Goal: Transaction & Acquisition: Purchase product/service

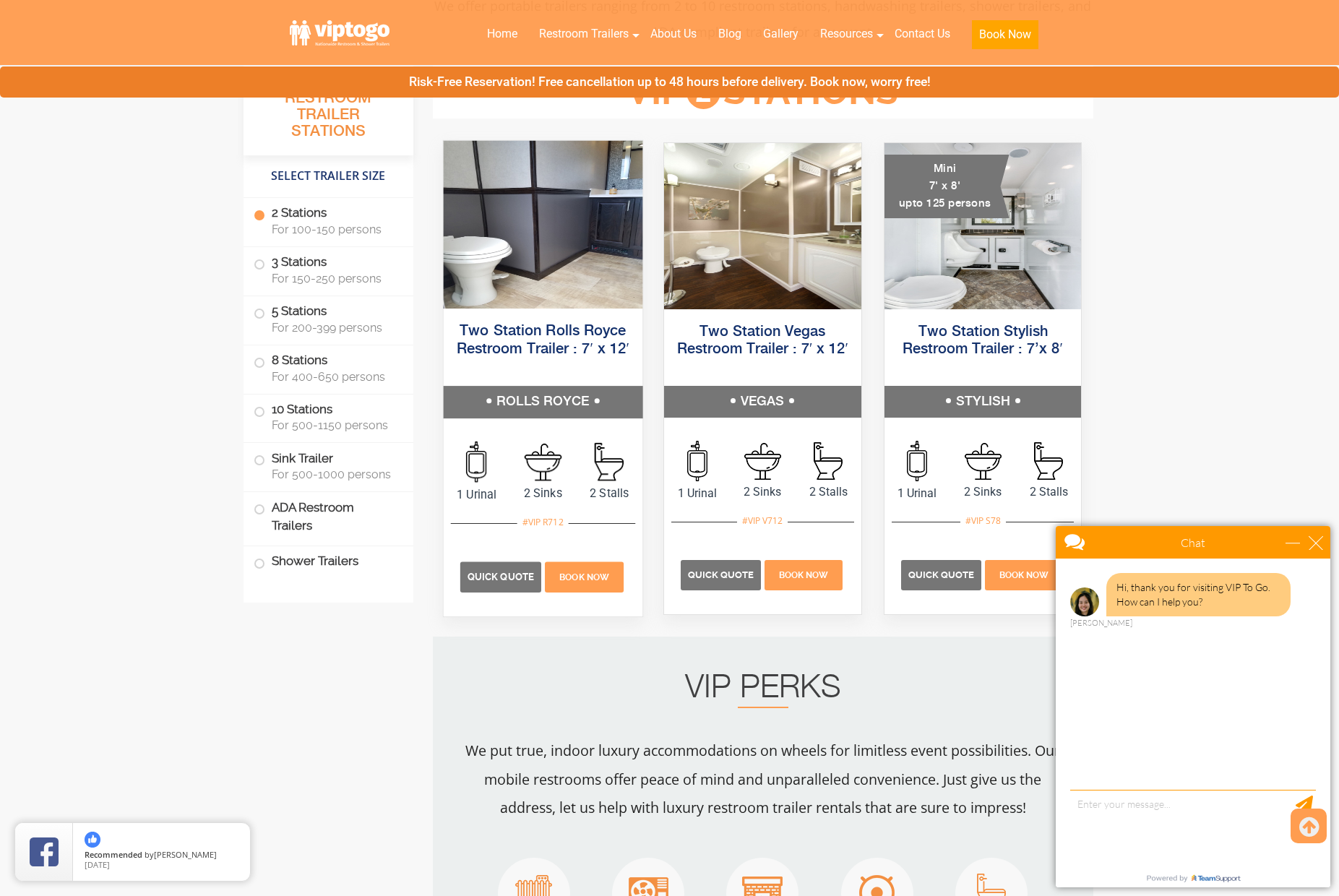
scroll to position [654, 0]
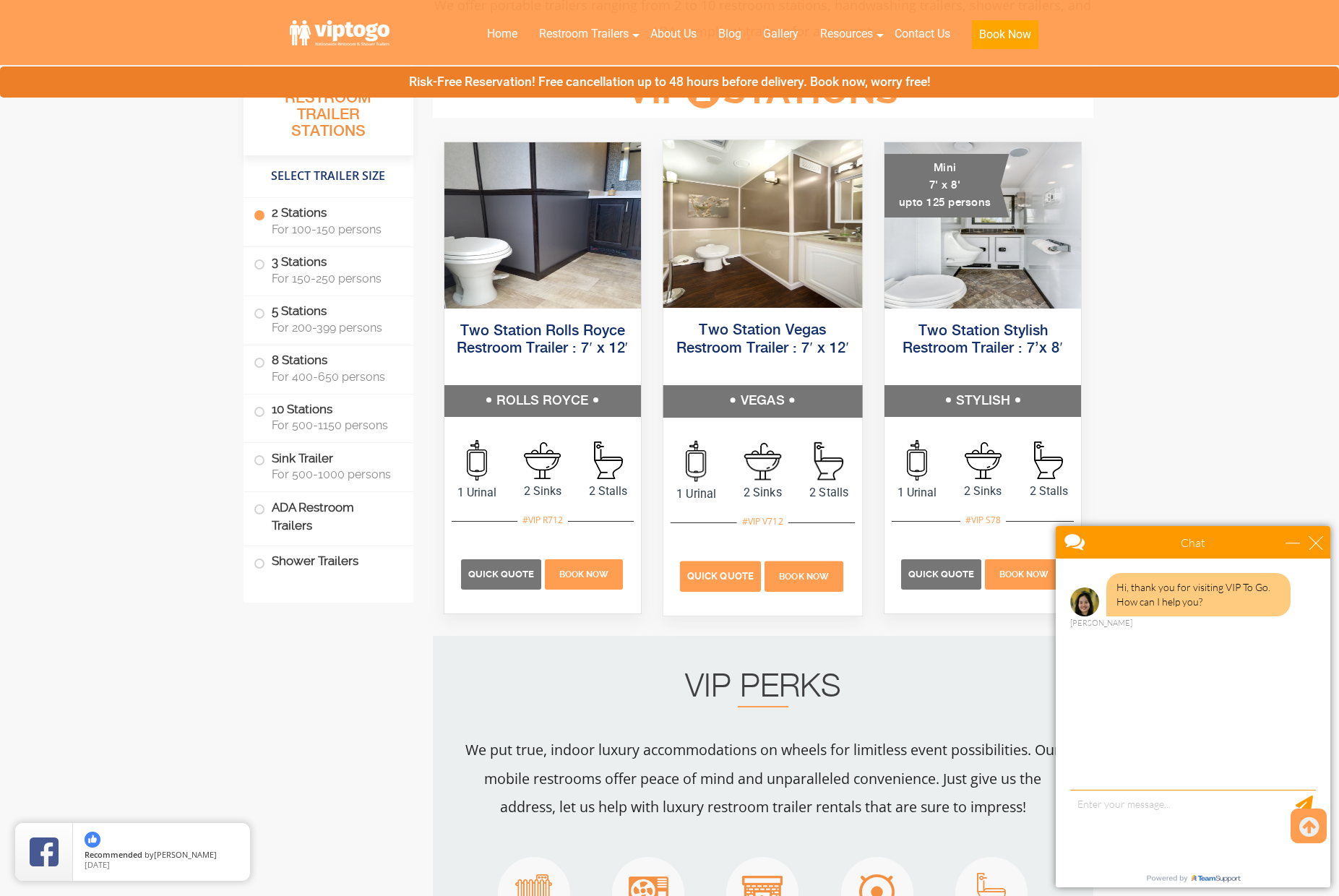
click at [731, 572] on span "Quick Quote" at bounding box center [720, 576] width 66 height 11
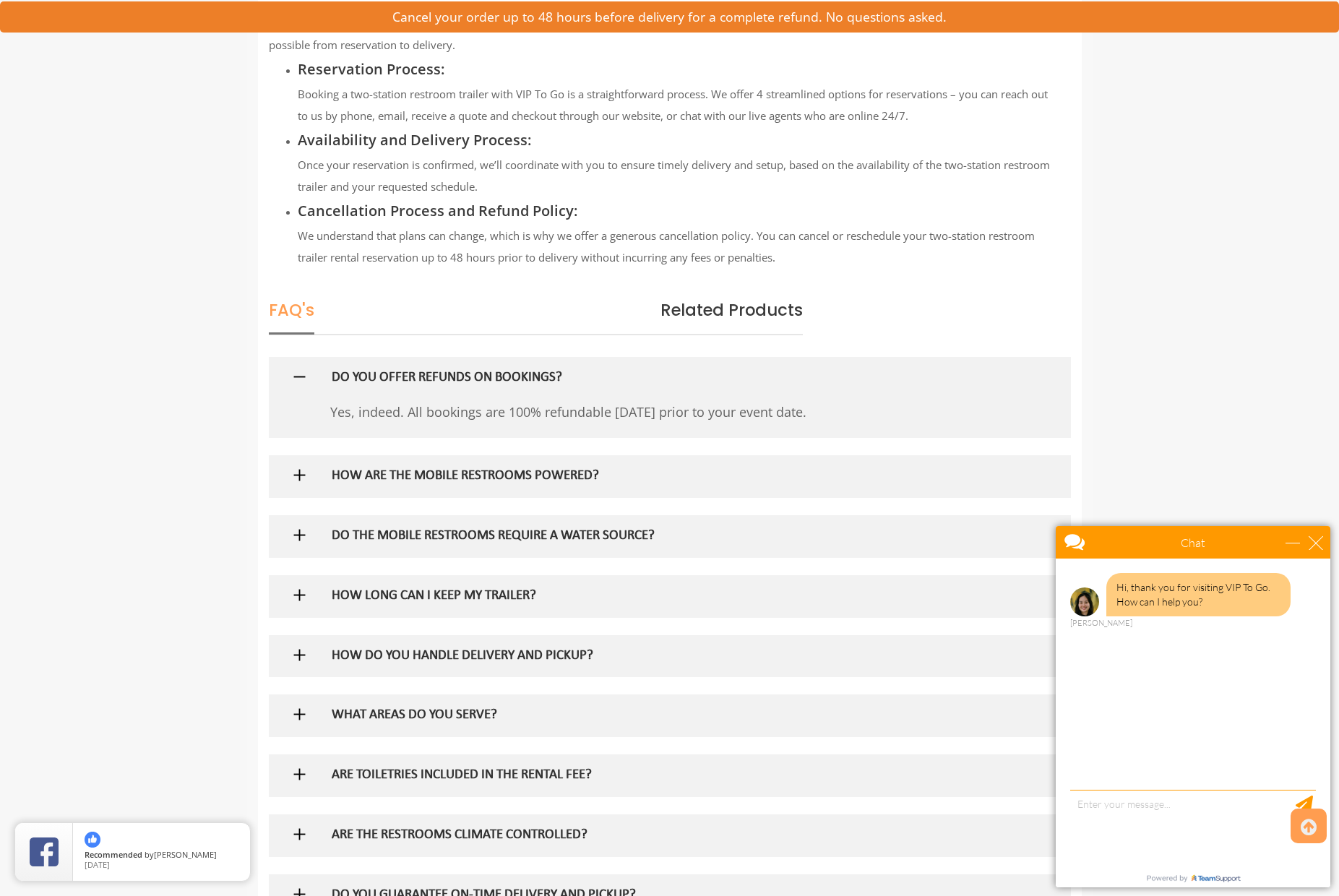
scroll to position [1731, 0]
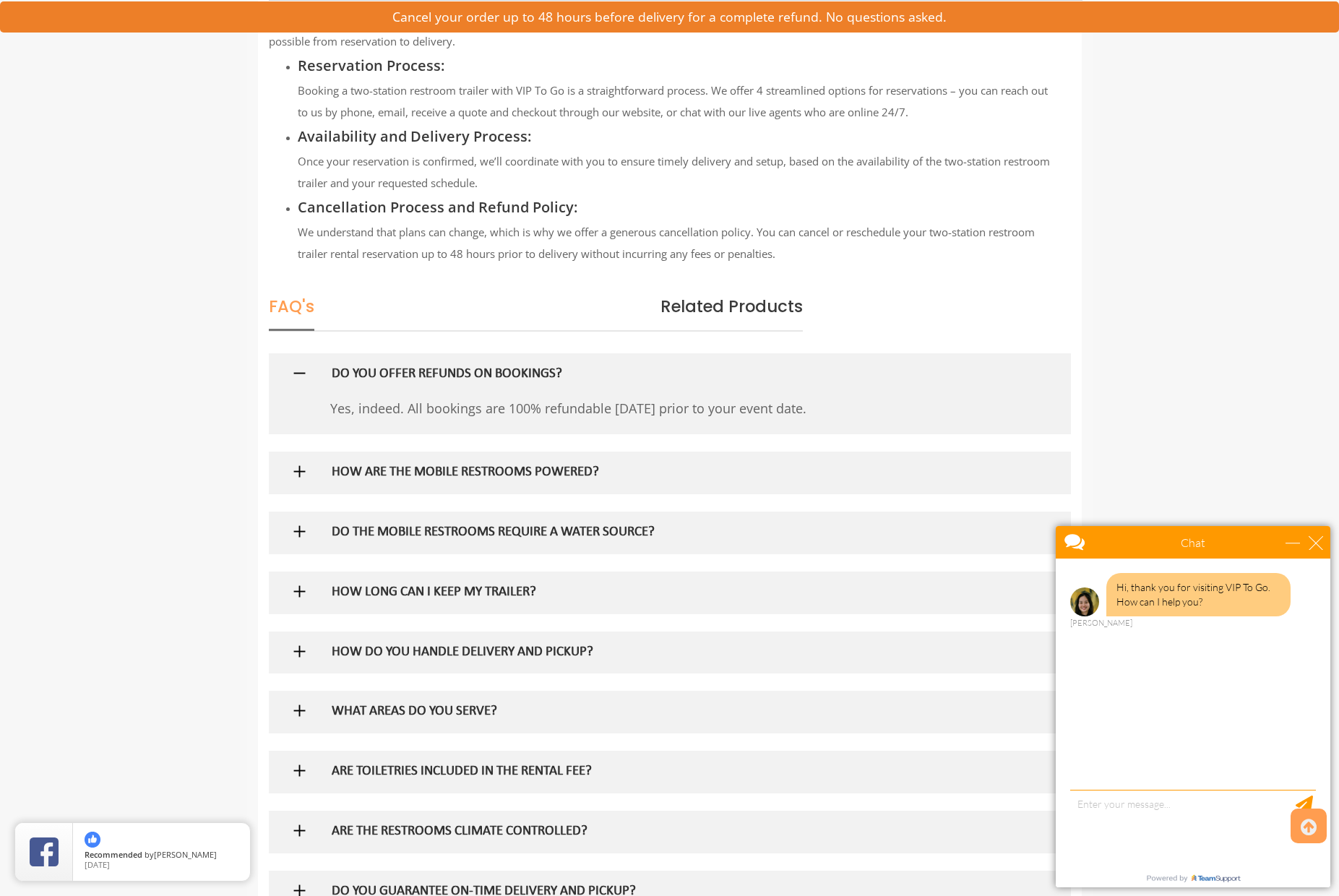
click at [301, 463] on img at bounding box center [299, 471] width 19 height 19
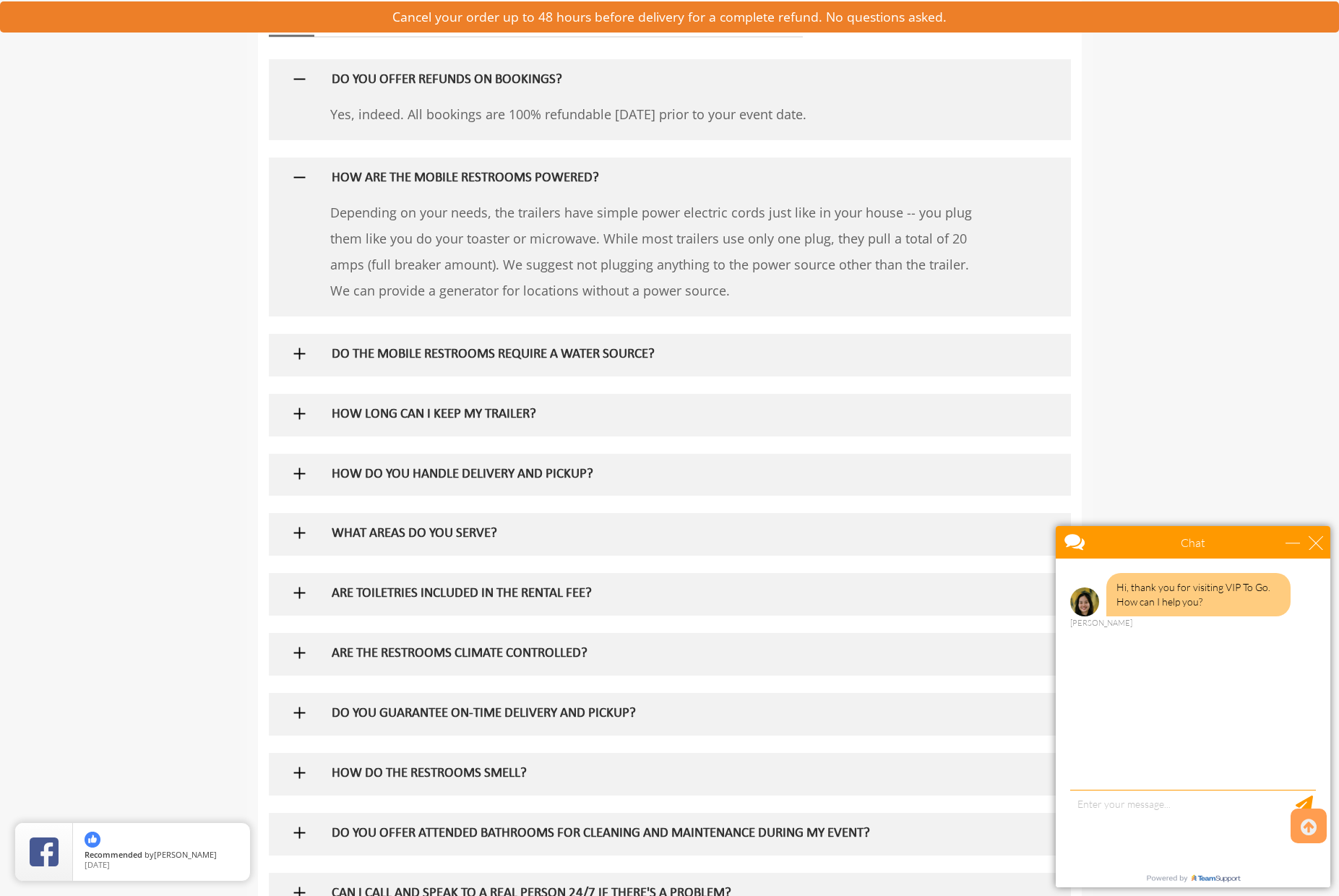
scroll to position [2027, 0]
drag, startPoint x: 290, startPoint y: 340, endPoint x: 298, endPoint y: 345, distance: 9.4
click at [292, 343] on img at bounding box center [299, 352] width 19 height 19
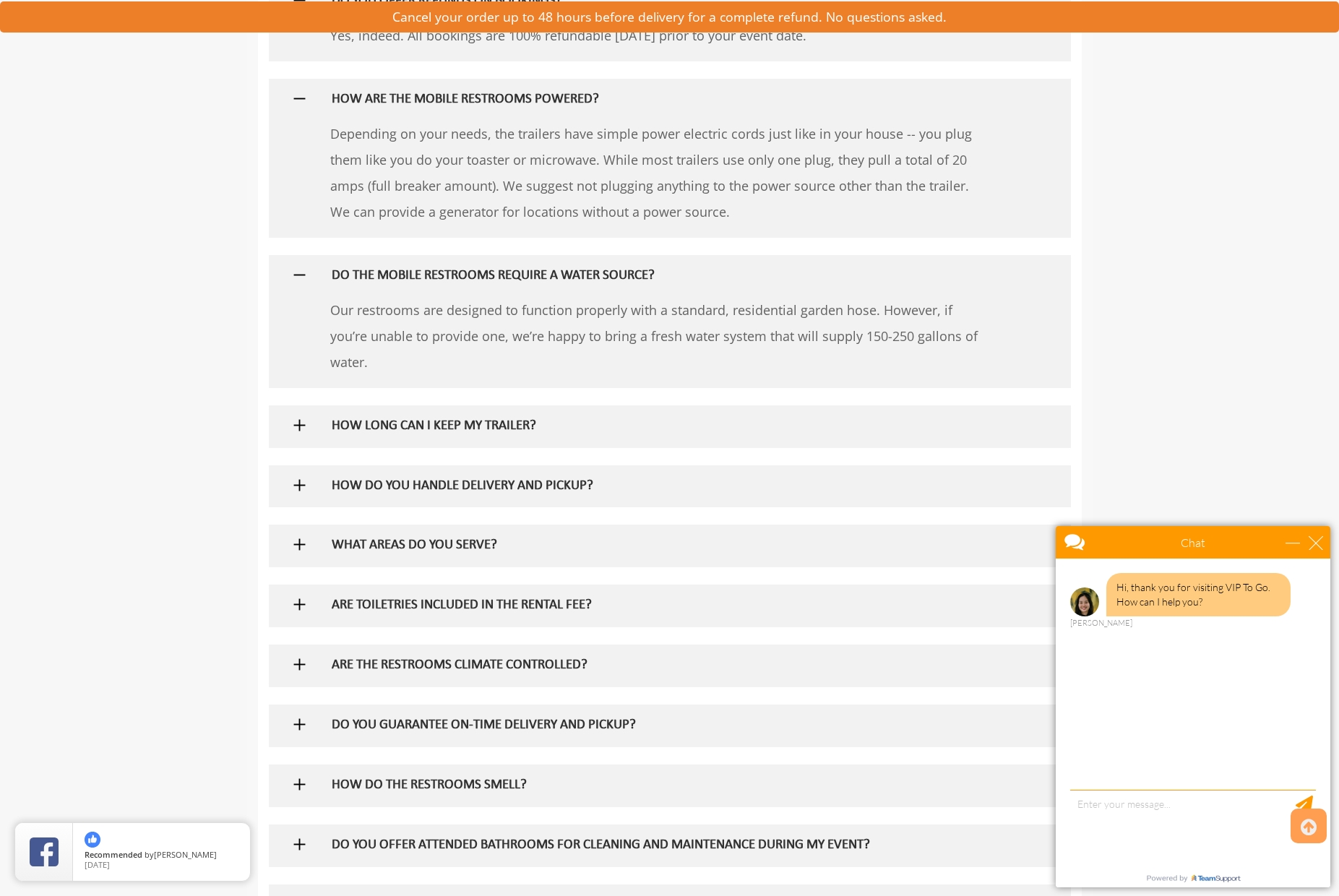
scroll to position [2107, 0]
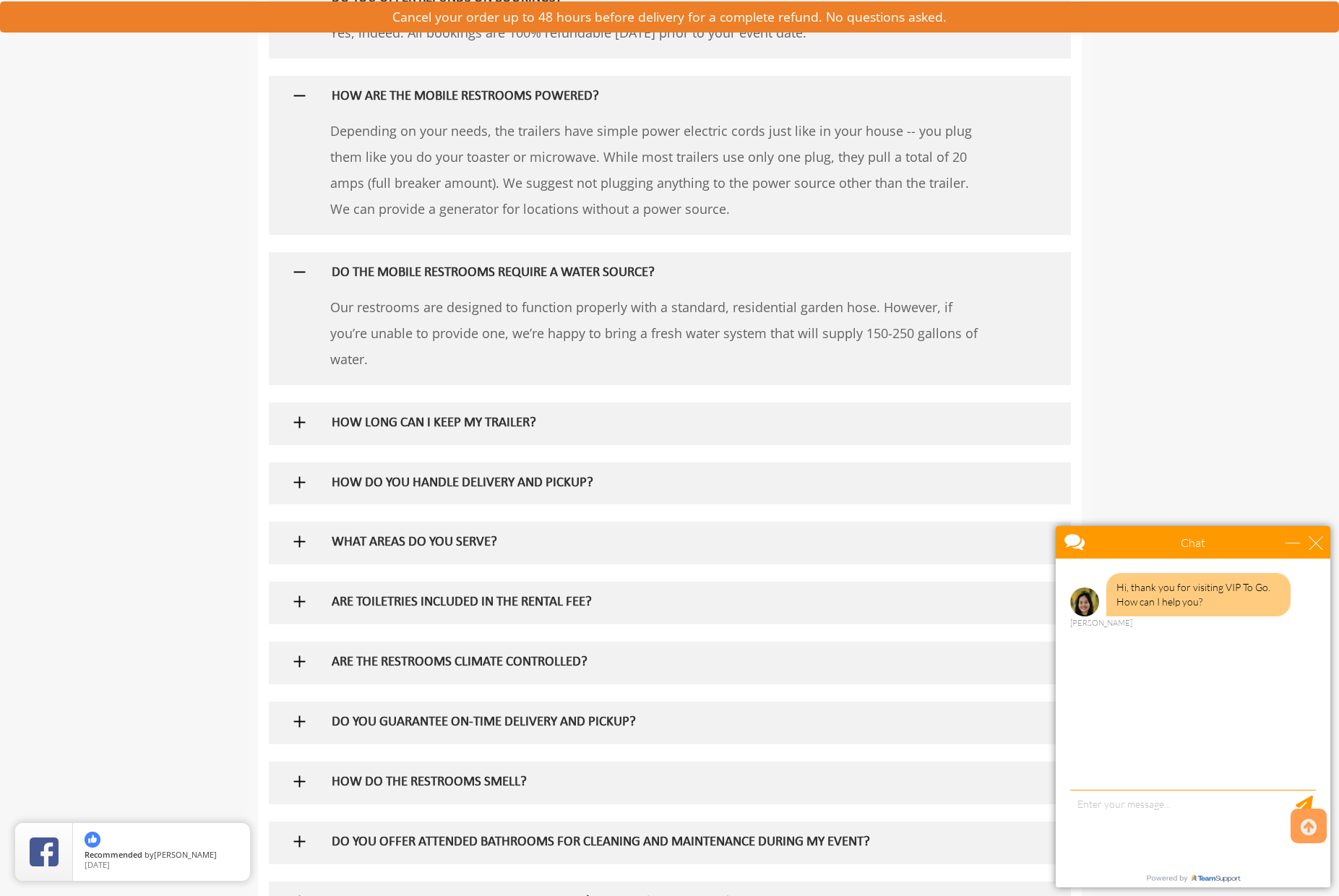
click at [298, 413] on img at bounding box center [299, 422] width 19 height 19
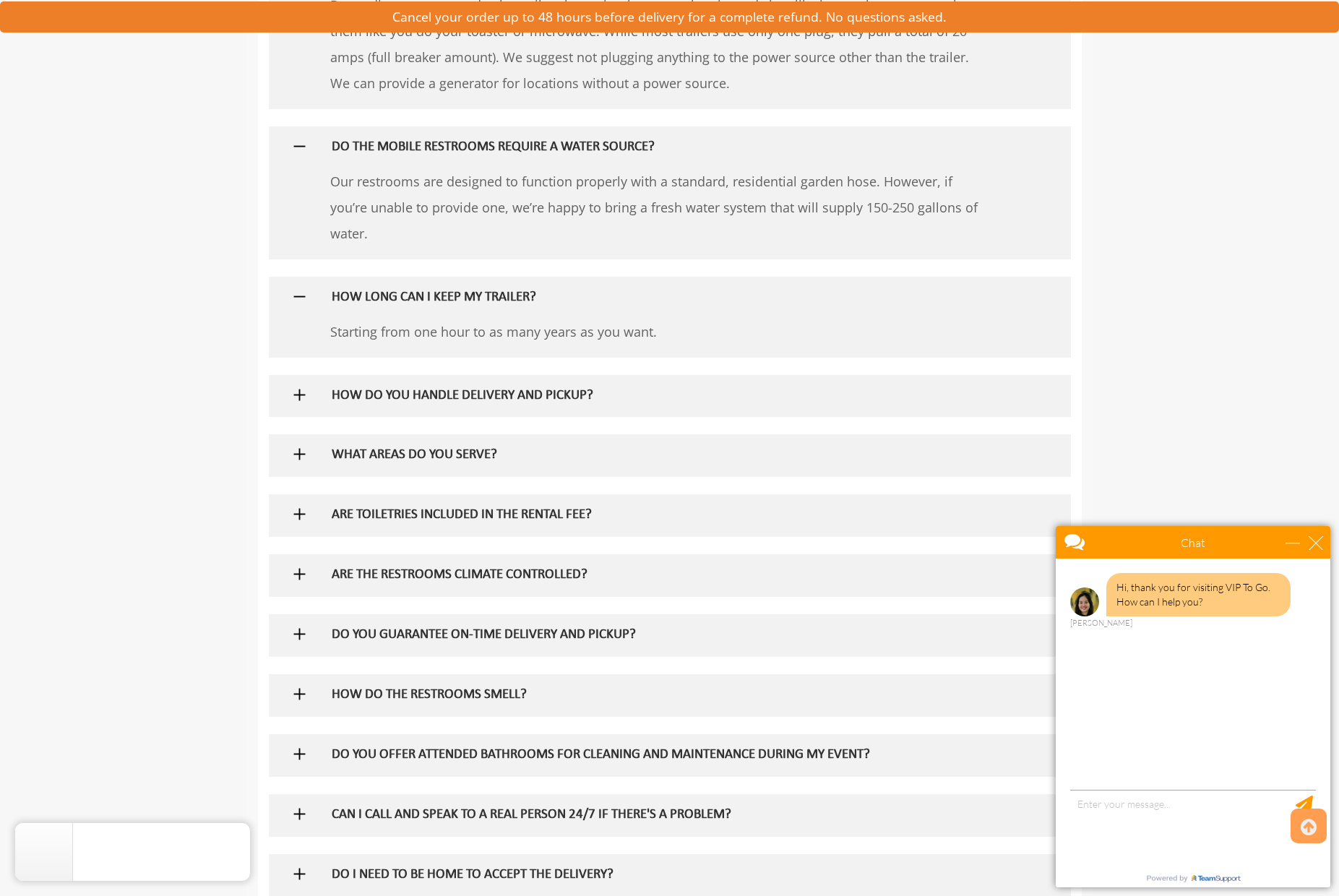
scroll to position [2236, 1]
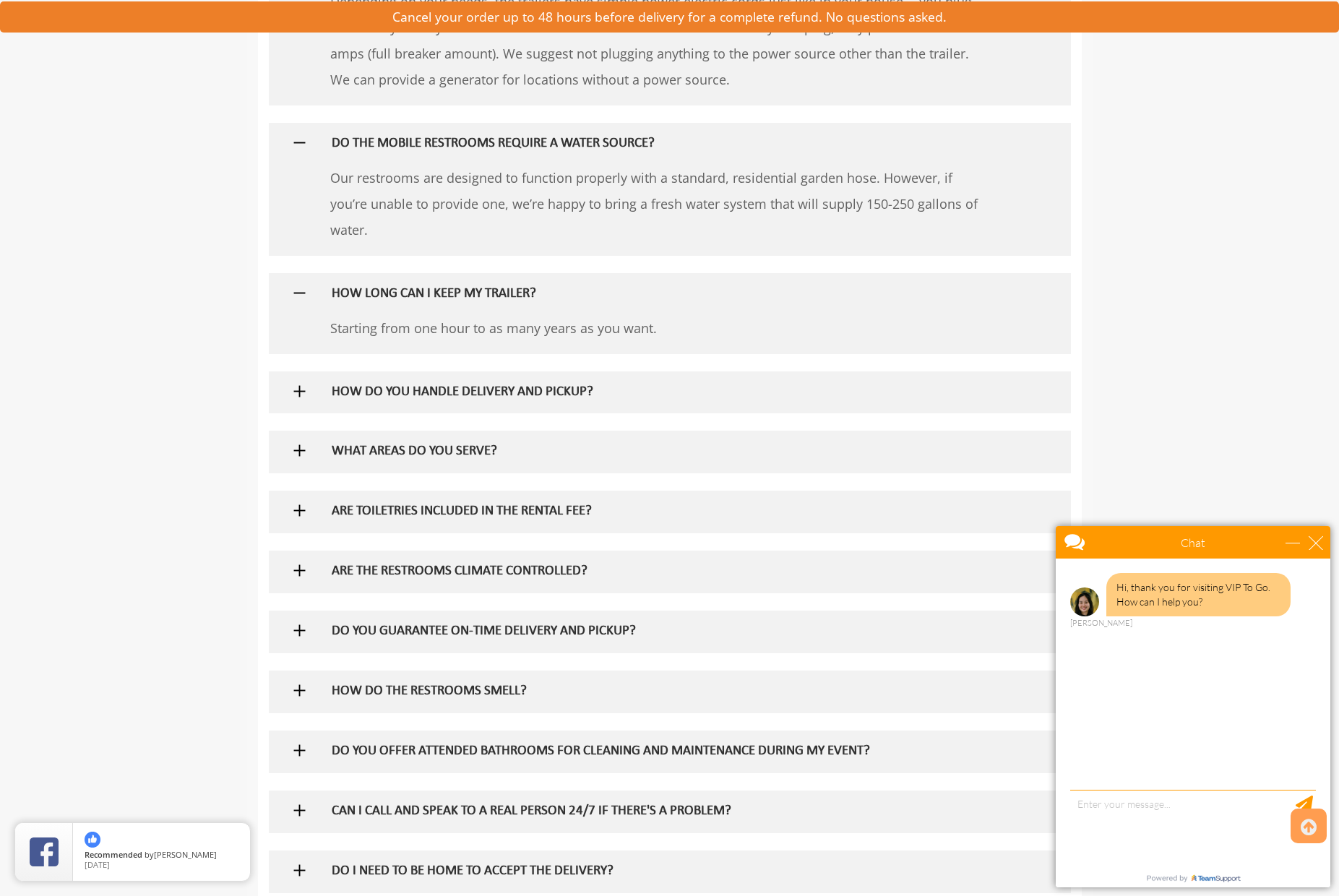
click at [304, 385] on img at bounding box center [299, 391] width 19 height 19
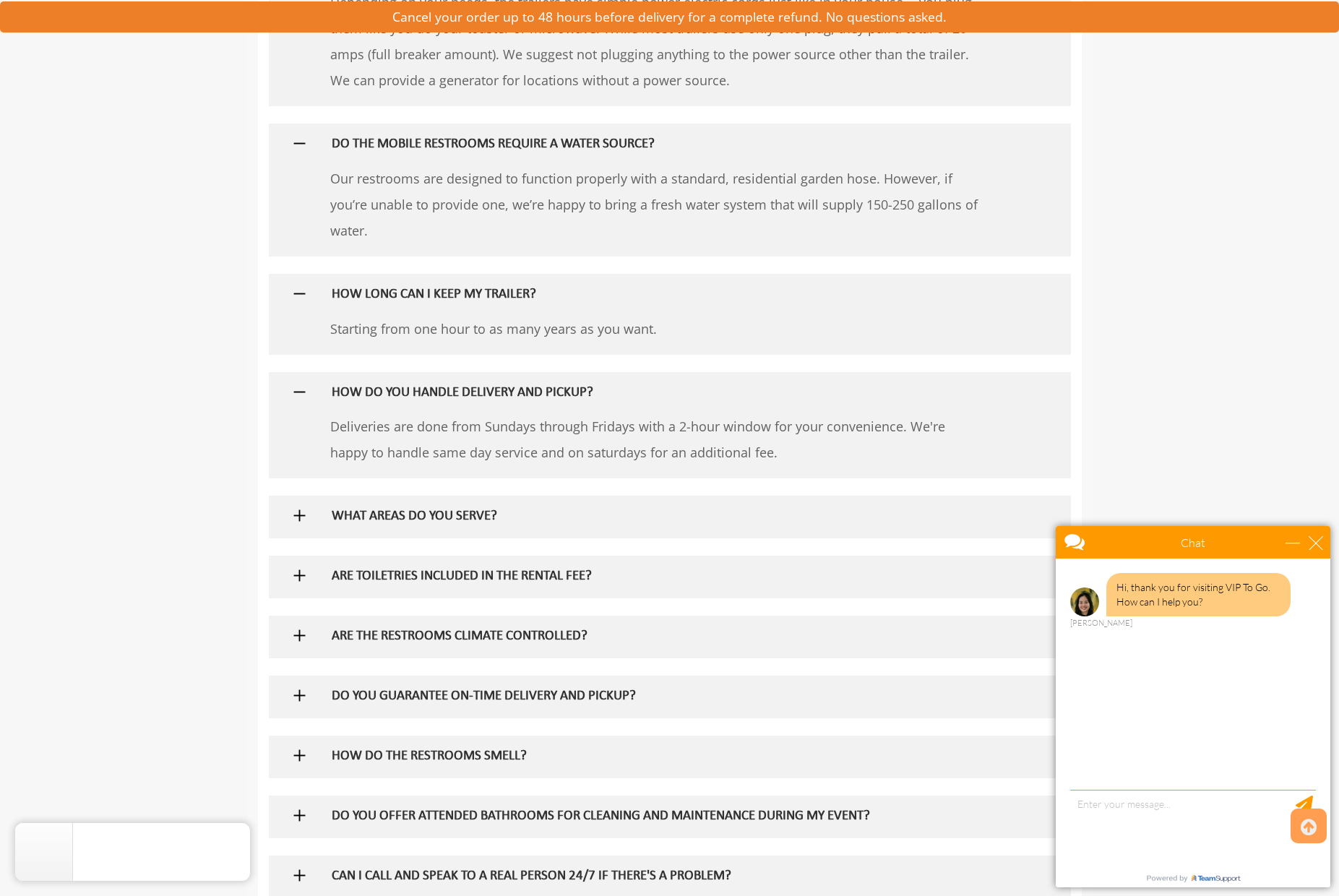
scroll to position [2233, 0]
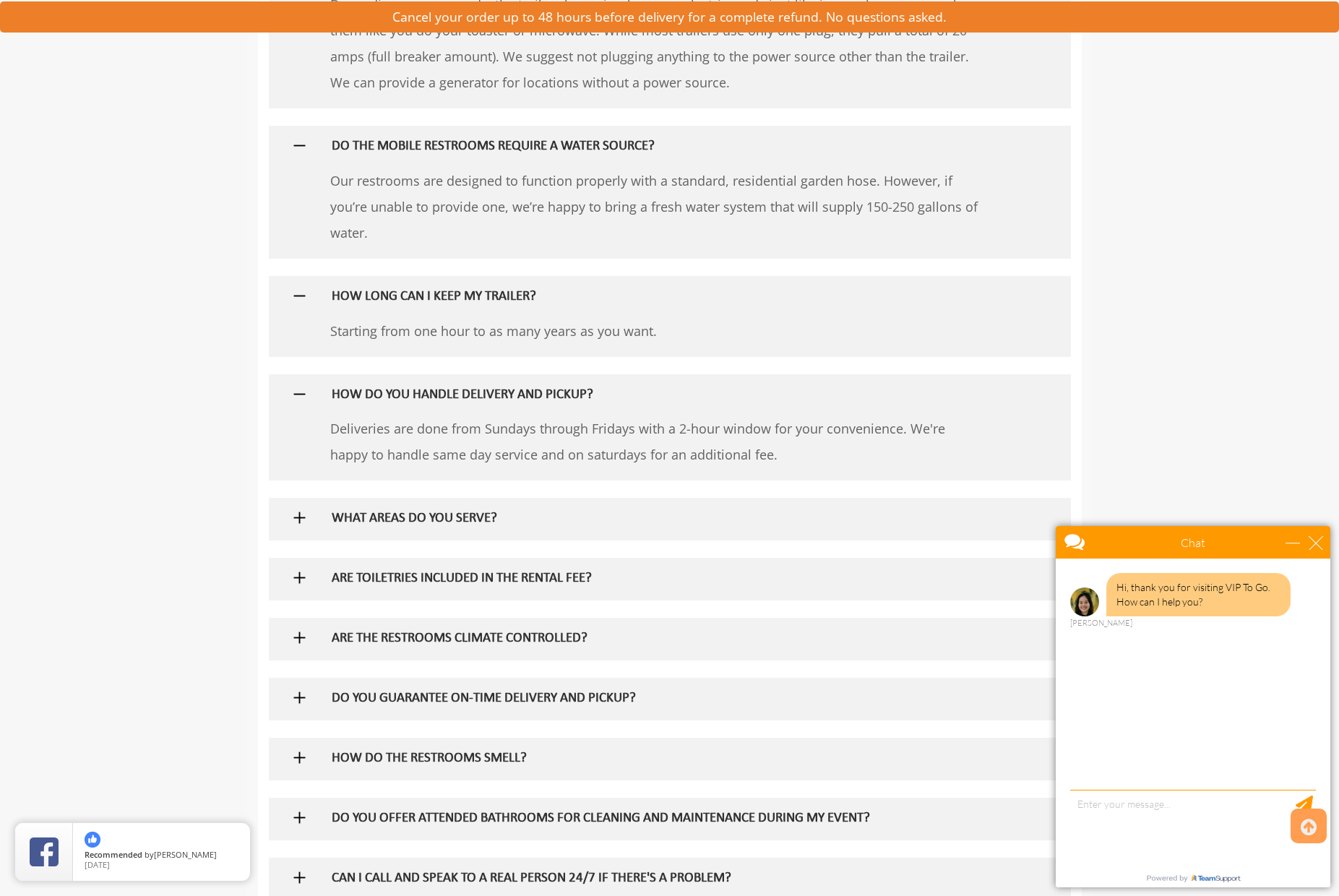
click at [295, 511] on img at bounding box center [299, 517] width 19 height 19
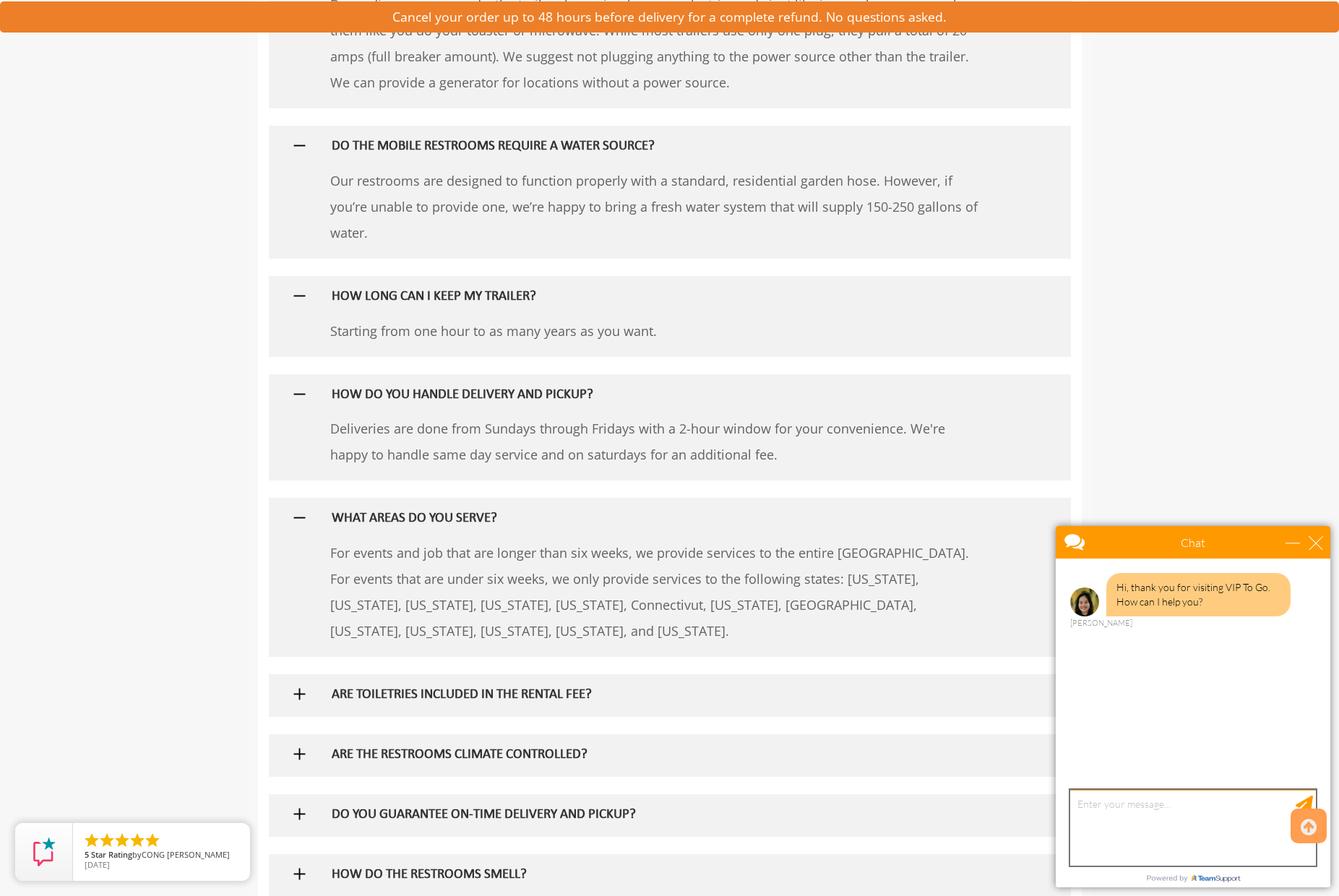
click at [1109, 807] on textarea "type your message" at bounding box center [1193, 828] width 245 height 76
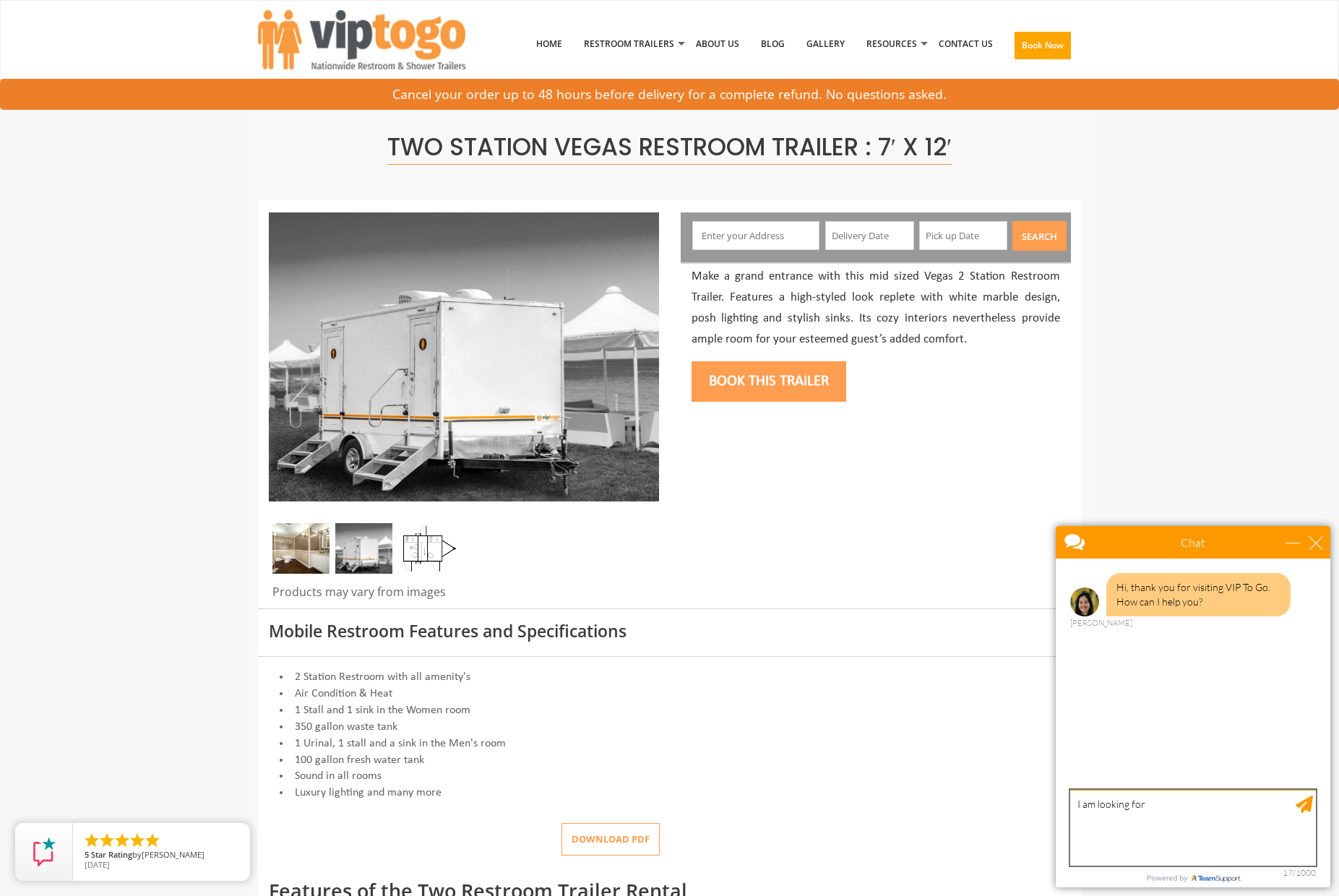
scroll to position [0, 0]
type textarea "I am looking for a quote on two station restroom trailer need for 10/04, would …"
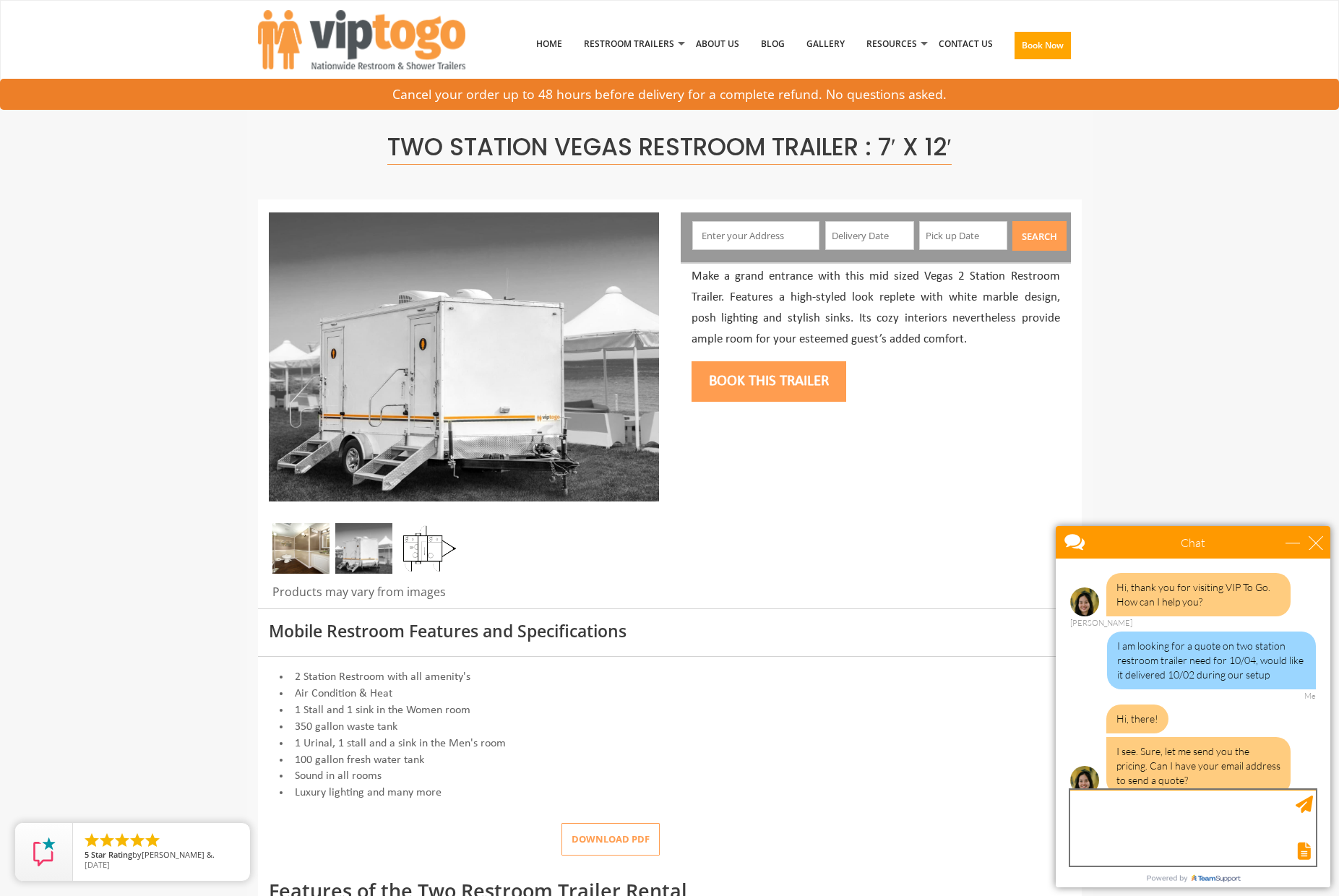
scroll to position [16, 0]
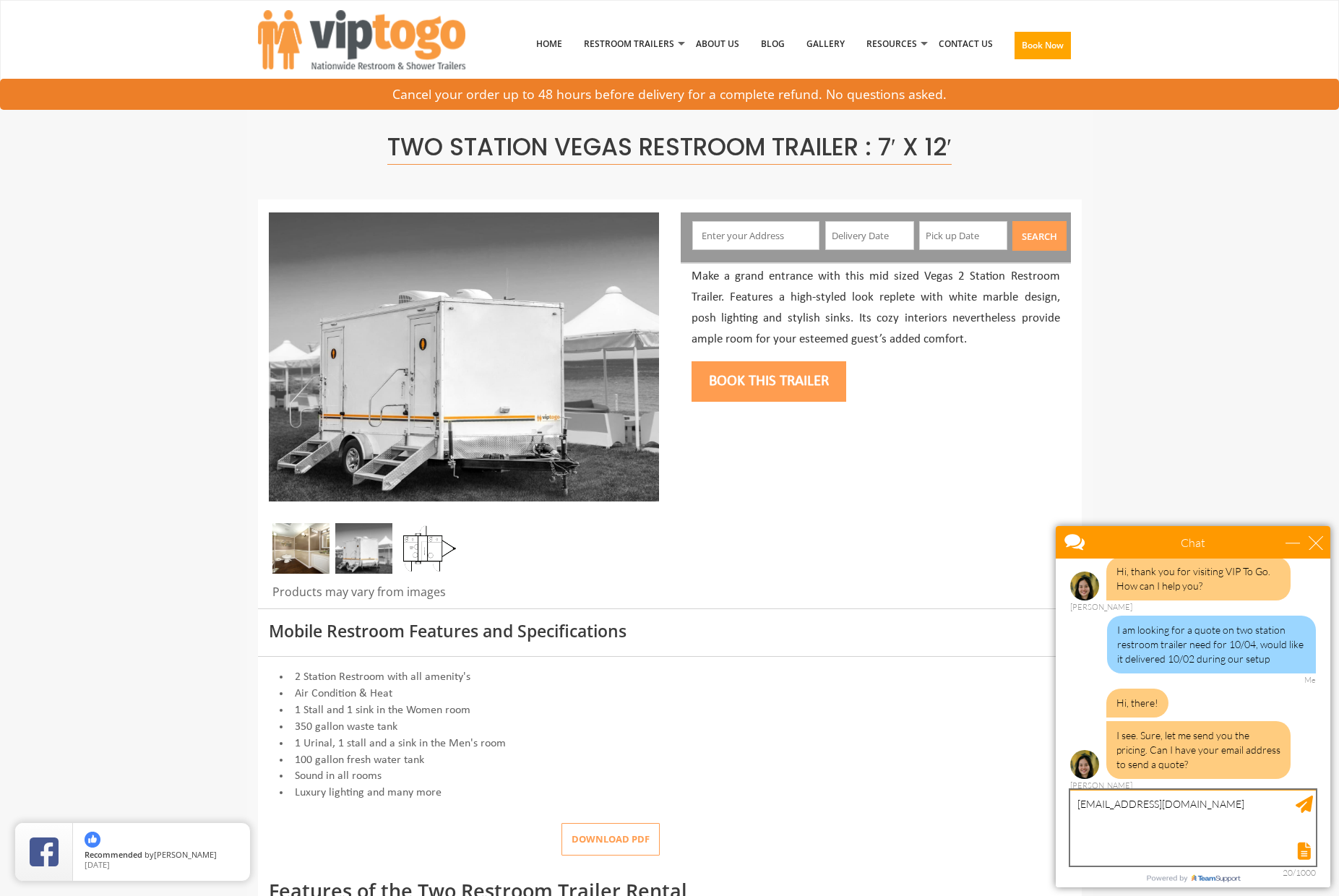
type textarea "[EMAIL_ADDRESS][DOMAIN_NAME]"
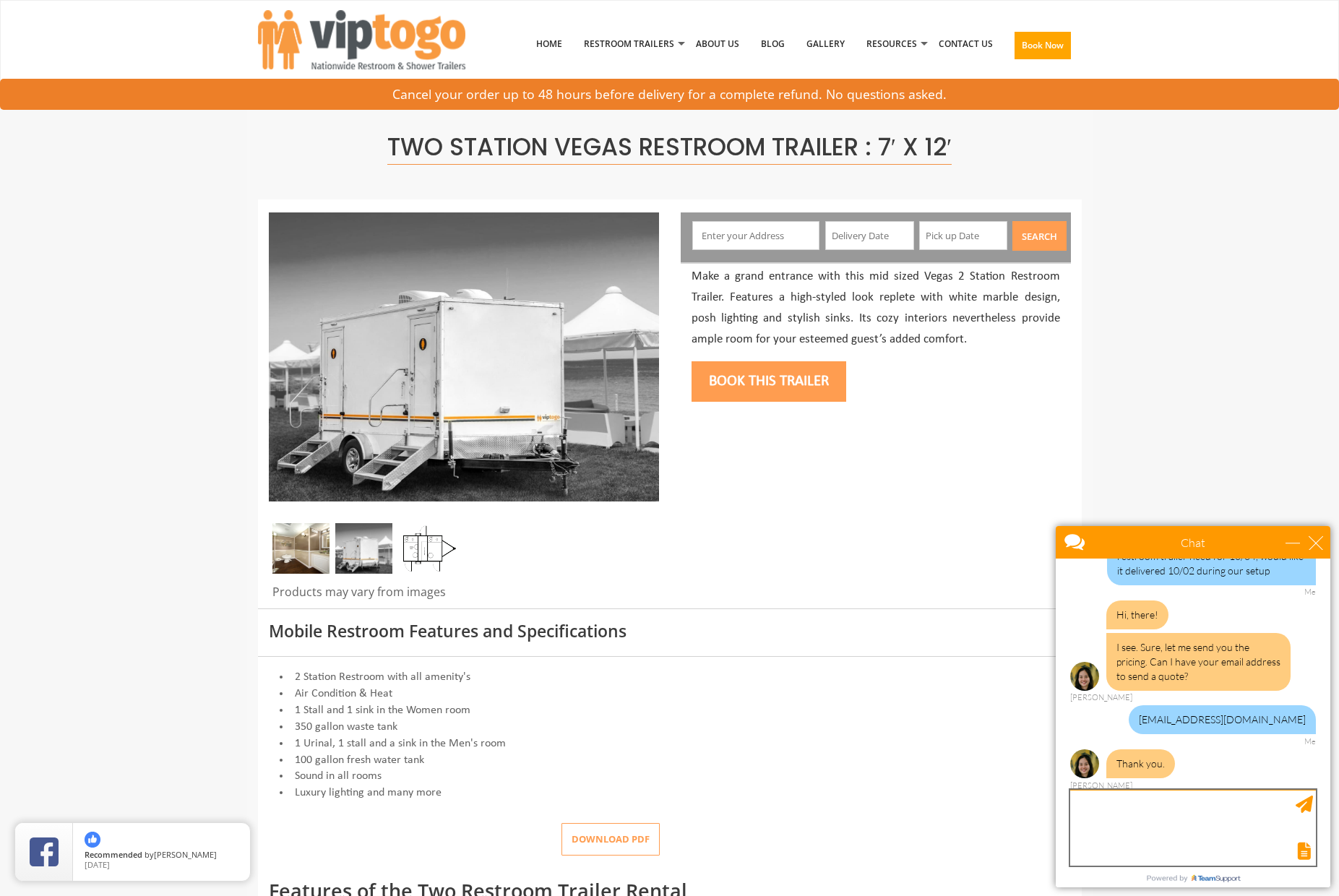
scroll to position [166, 0]
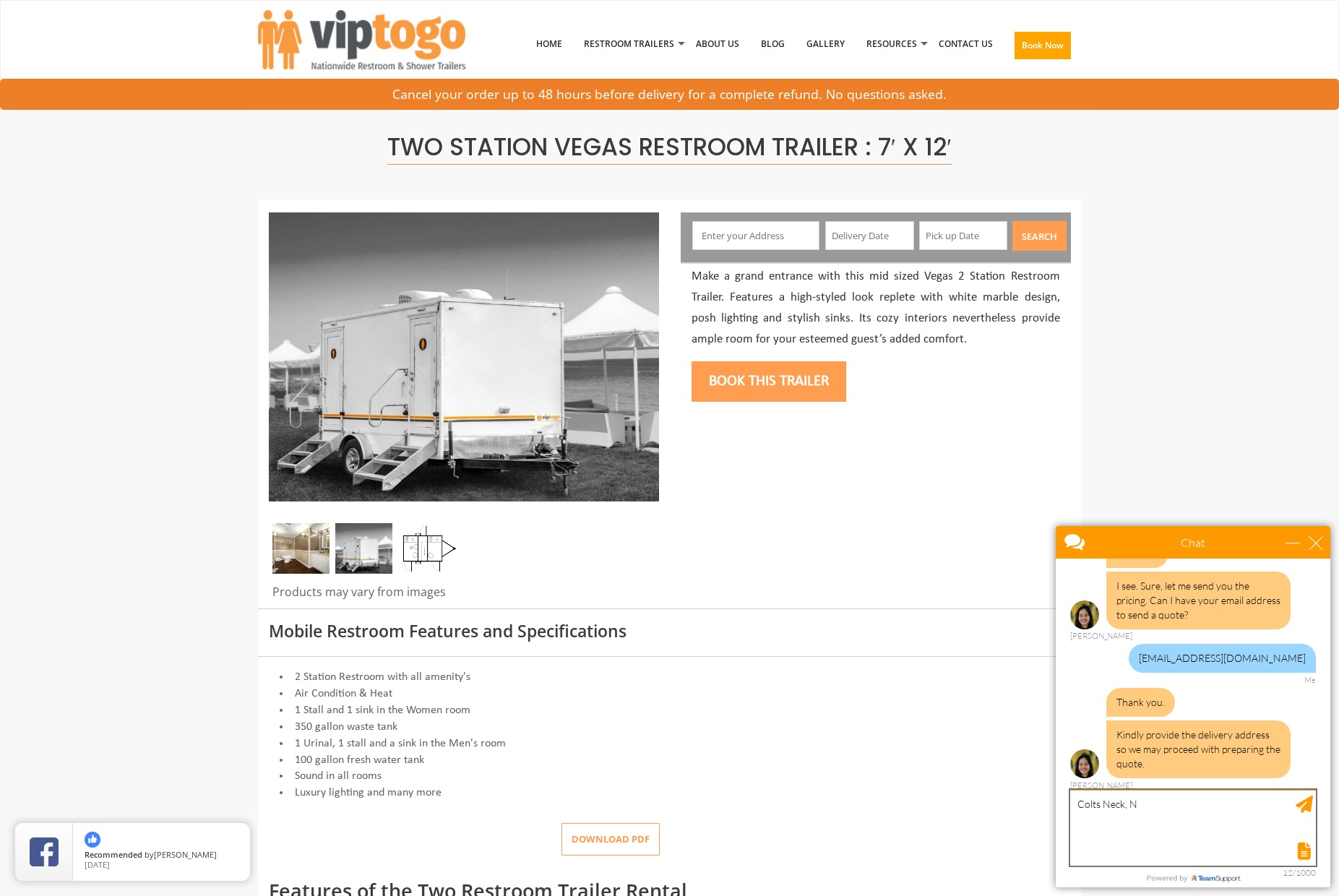
type textarea "Colts Neck, NJ"
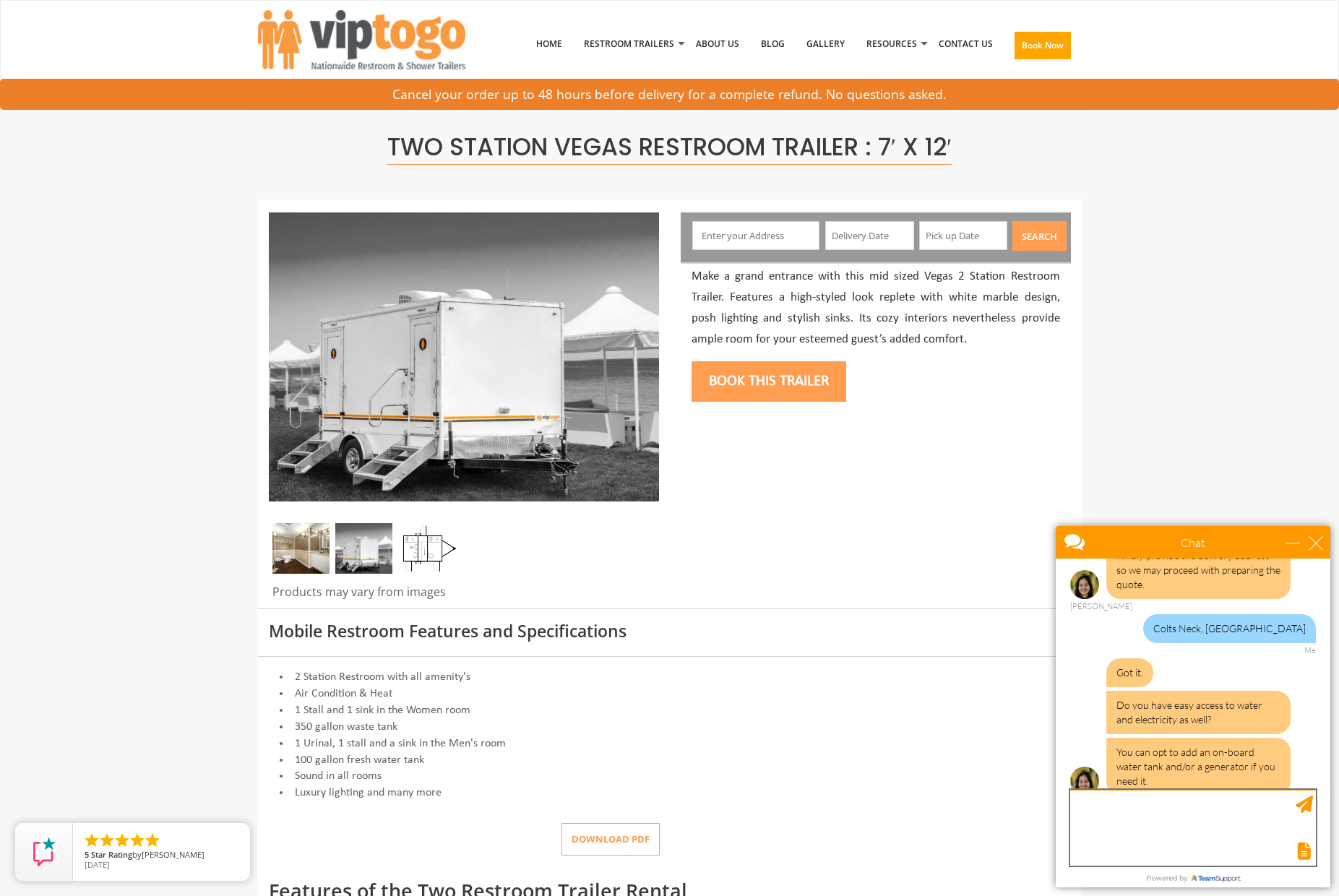
scroll to position [348, 0]
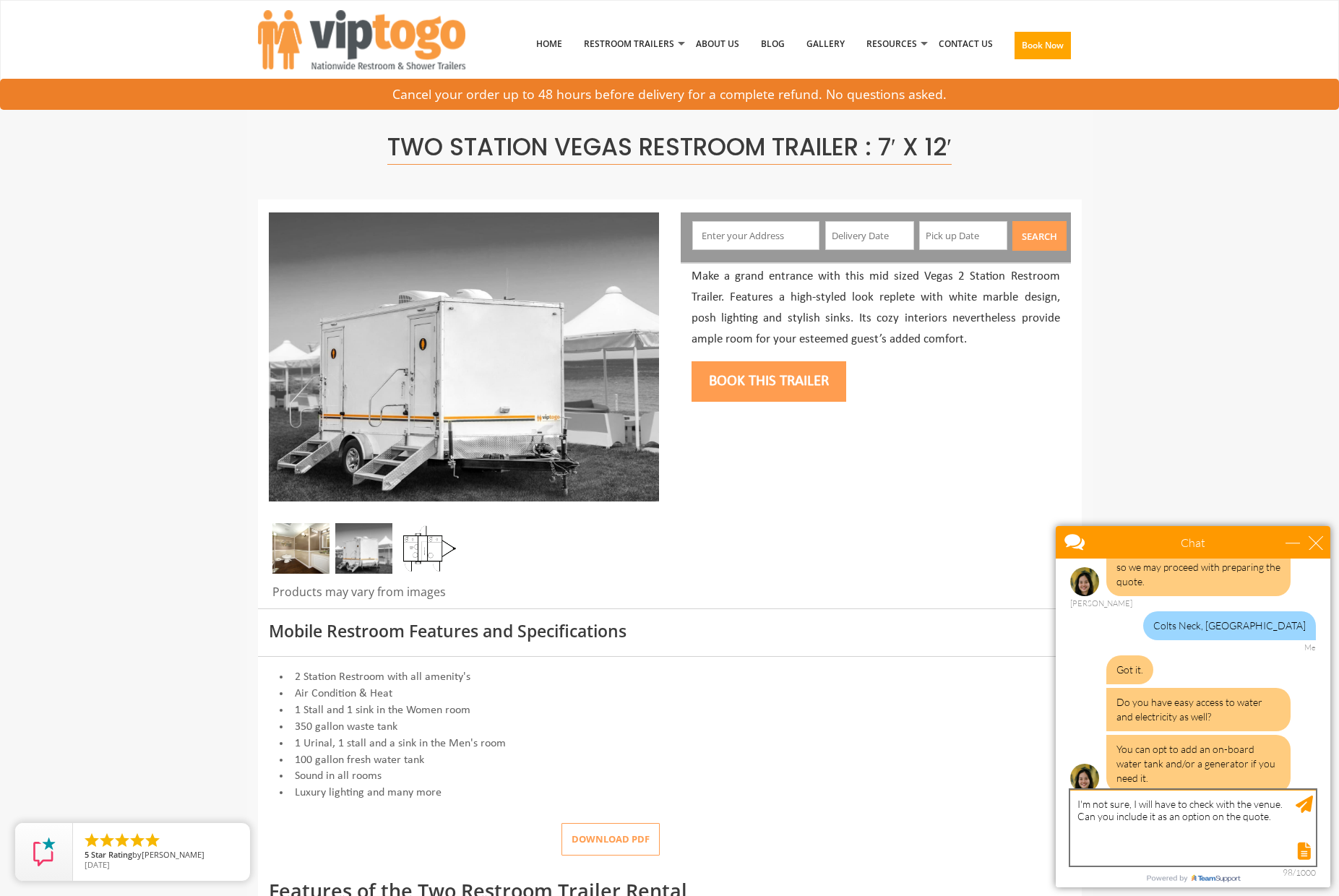
drag, startPoint x: 1276, startPoint y: 804, endPoint x: 1299, endPoint y: 804, distance: 23.0
click at [1291, 804] on textarea "I'm not sure, I will have to check with the venue. Can you include it as an opt…" at bounding box center [1193, 828] width 245 height 76
type textarea "I'm not sure, I will have to check with the venue. Can you include it as an opt…"
click at [1297, 804] on div "Send Message" at bounding box center [1304, 804] width 18 height 18
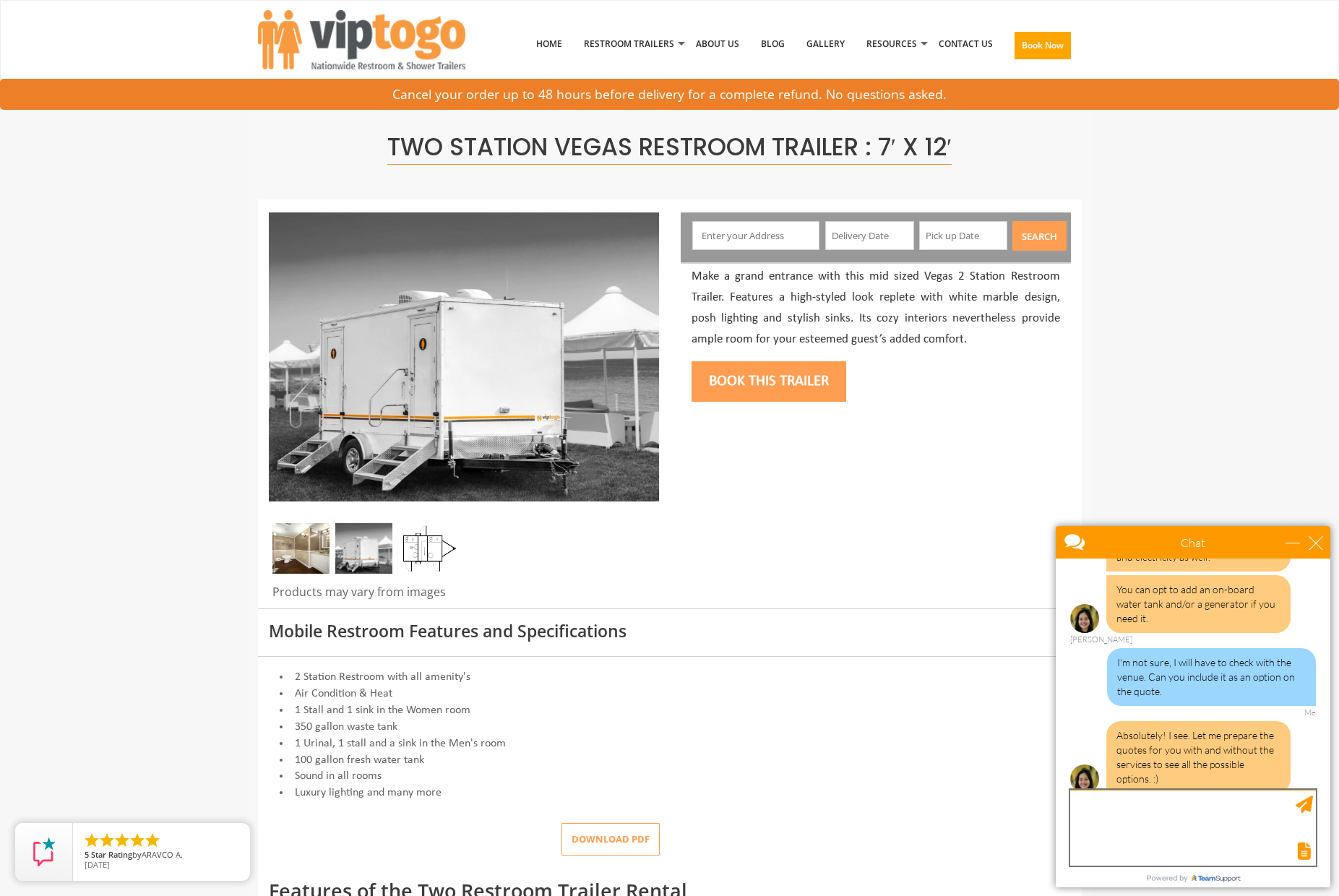
scroll to position [569, 0]
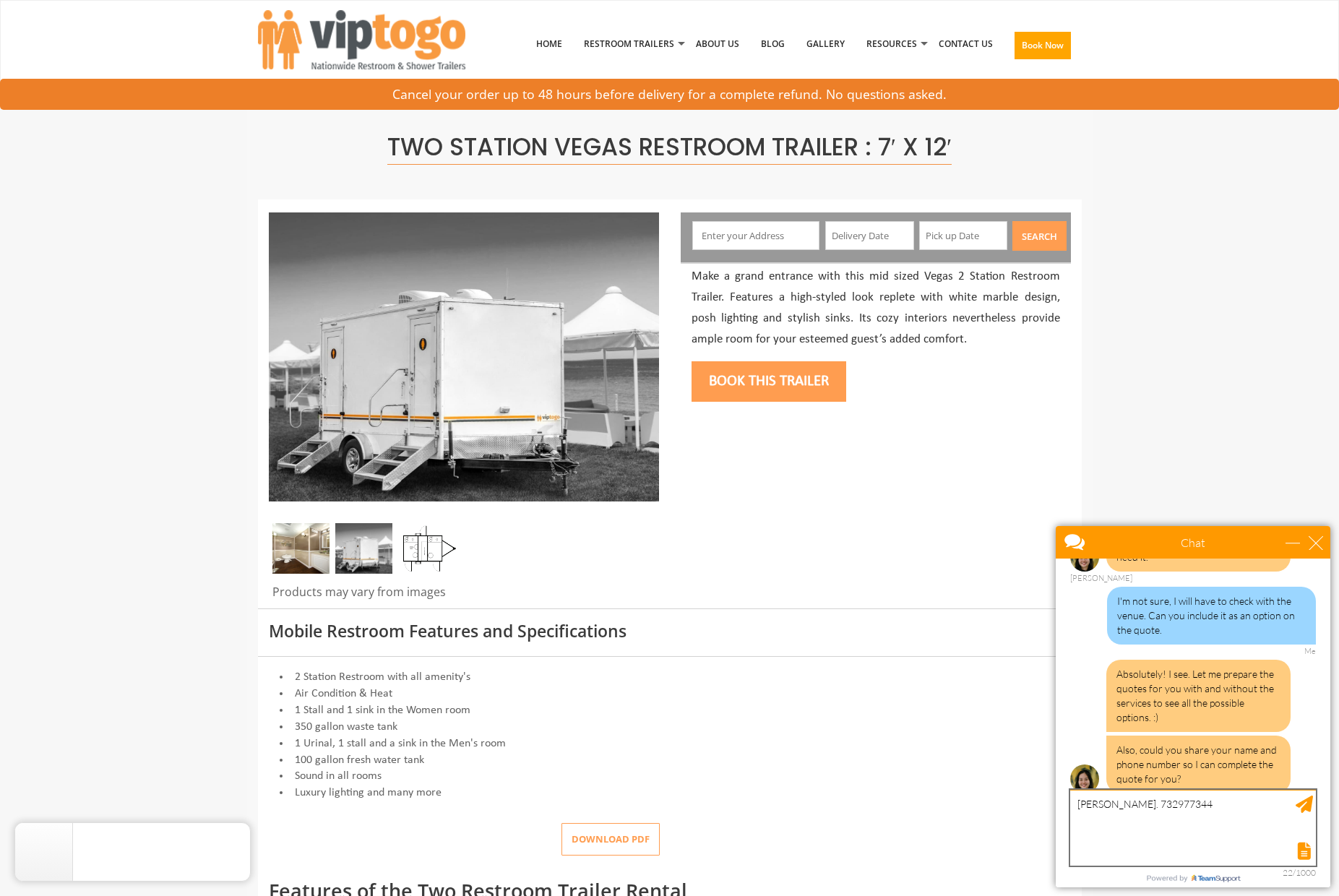
type textarea "Maria Marques. 7329773440"
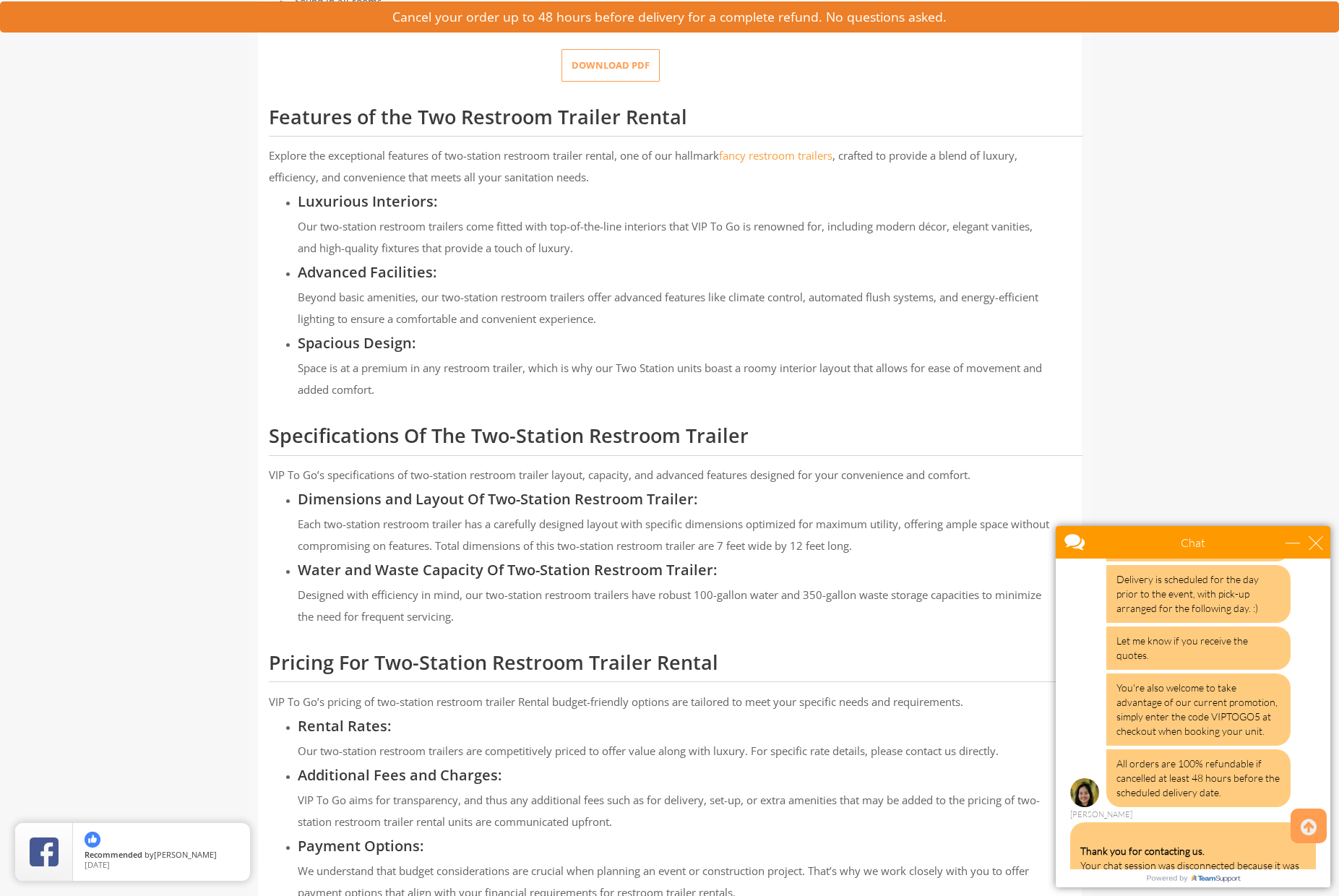
scroll to position [1163, 0]
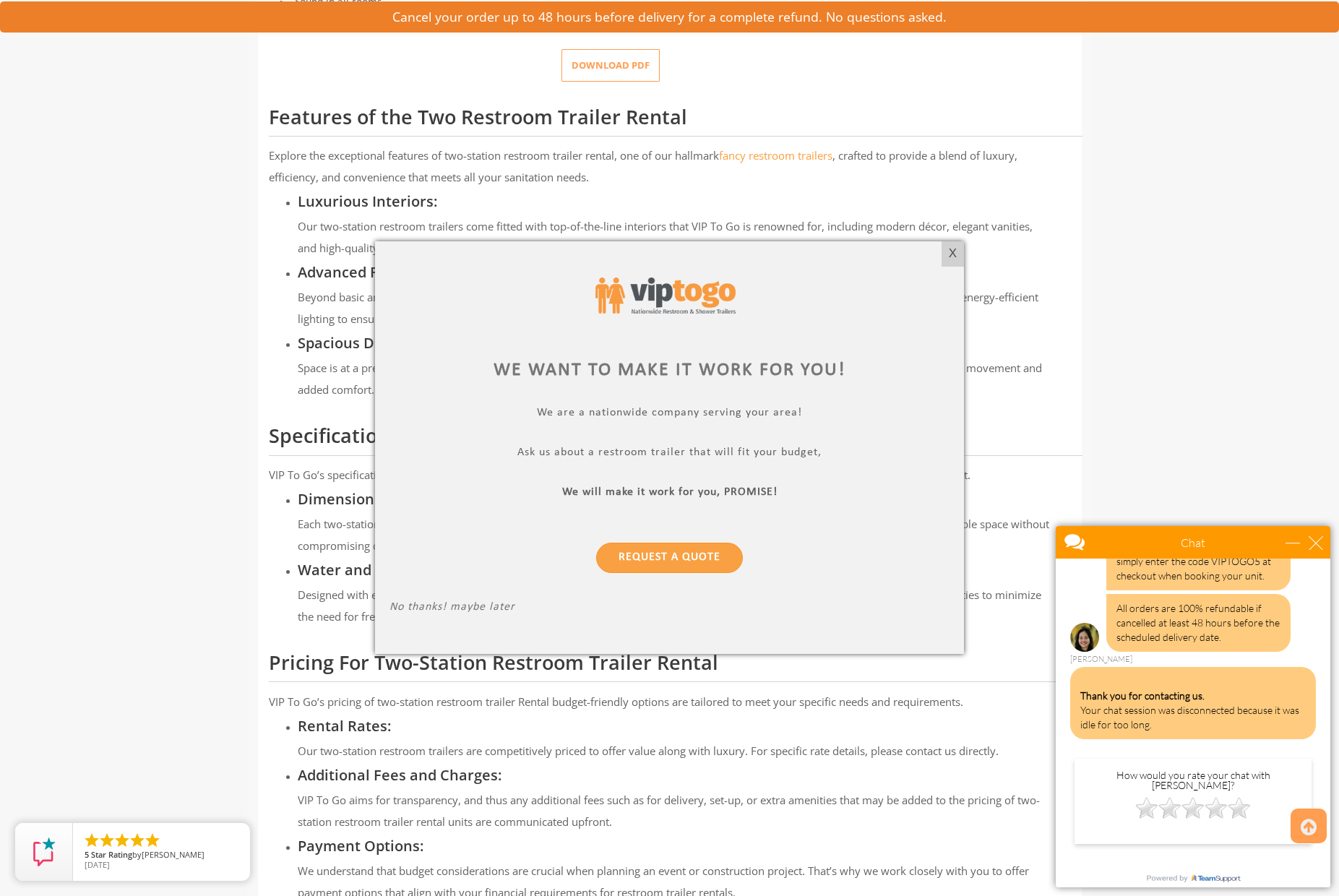
drag, startPoint x: 949, startPoint y: 256, endPoint x: 702, endPoint y: 319, distance: 254.9
click at [947, 257] on div "X" at bounding box center [952, 253] width 22 height 24
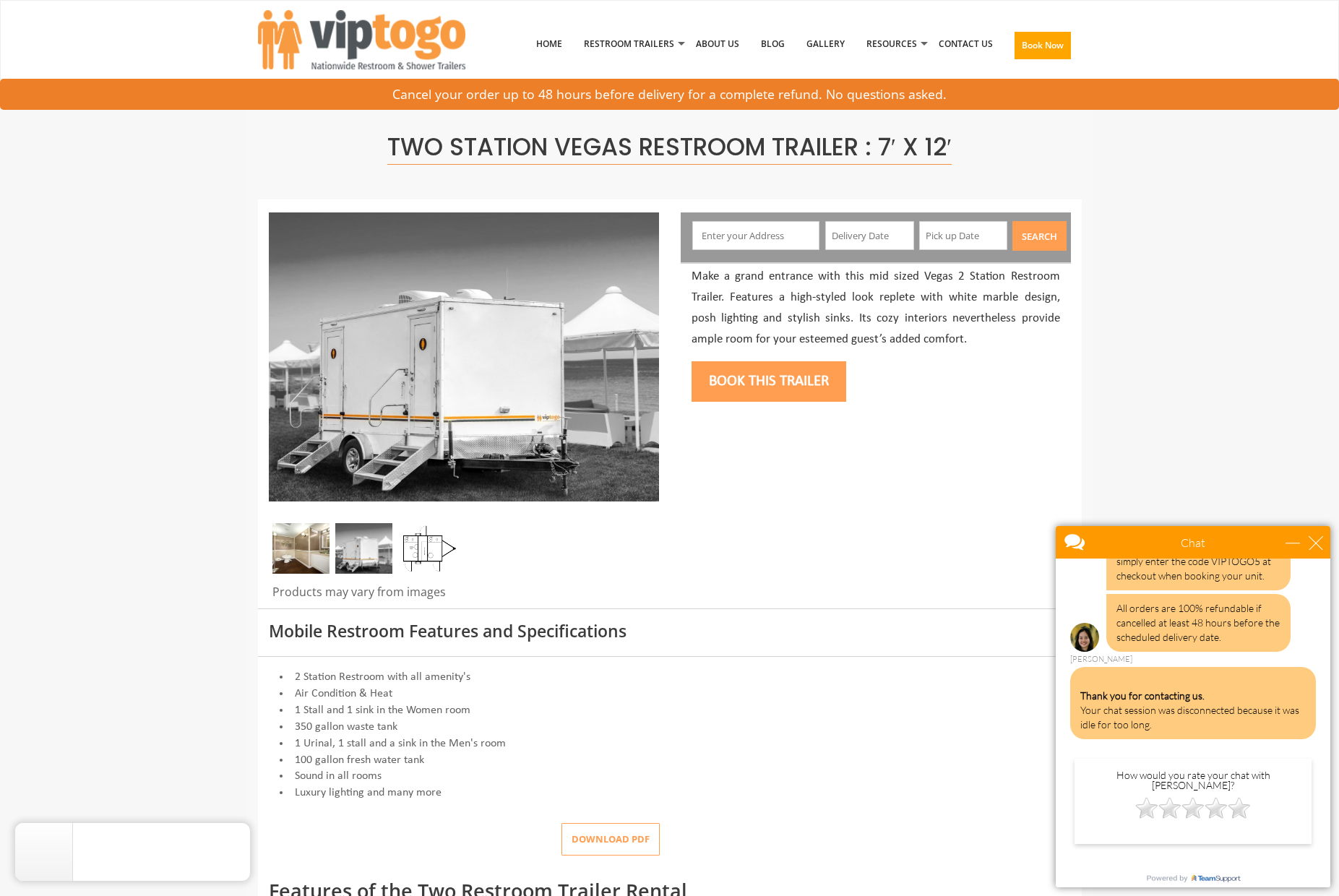
scroll to position [0, 0]
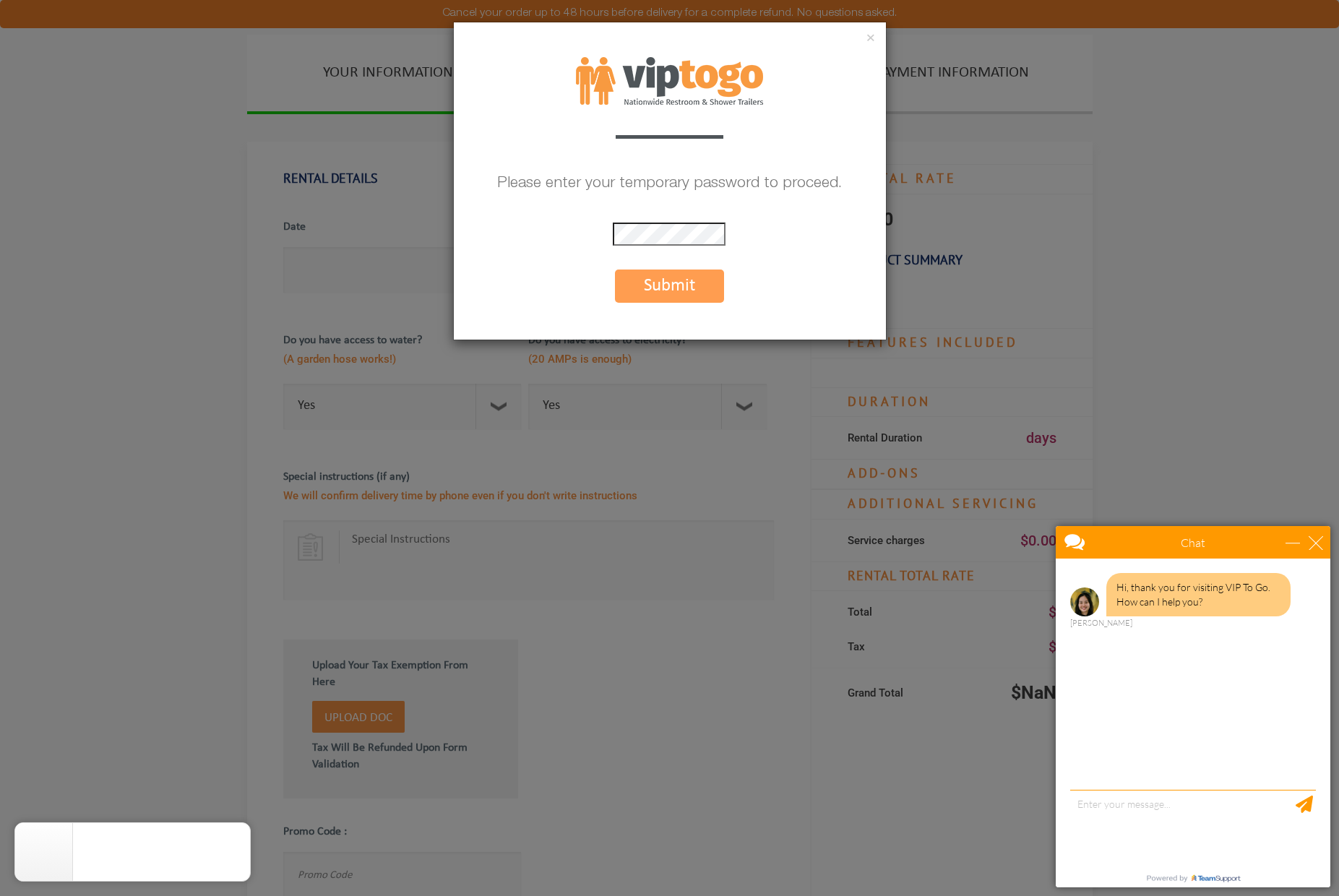
click at [677, 284] on button "Submit" at bounding box center [669, 286] width 109 height 33
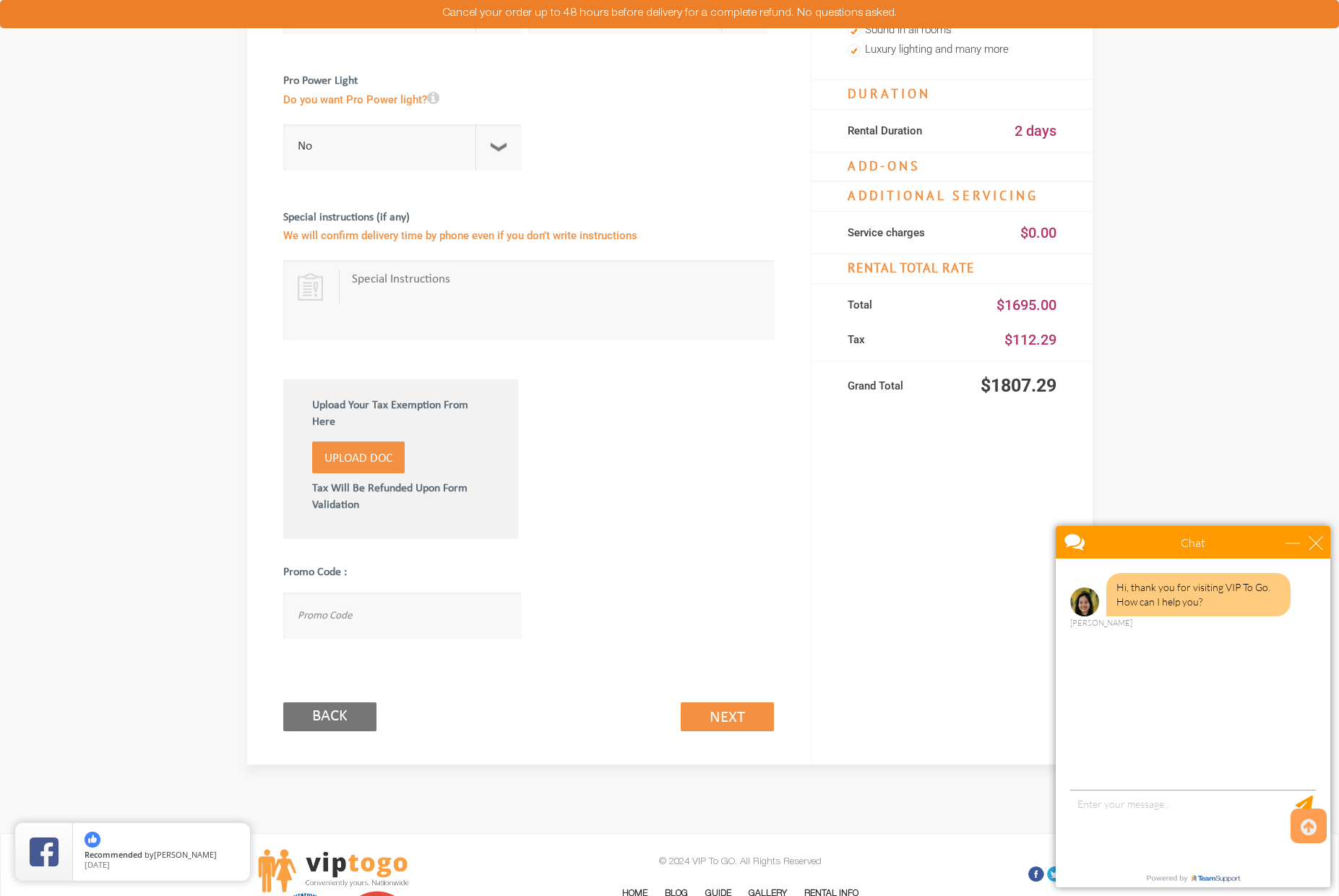
scroll to position [539, 0]
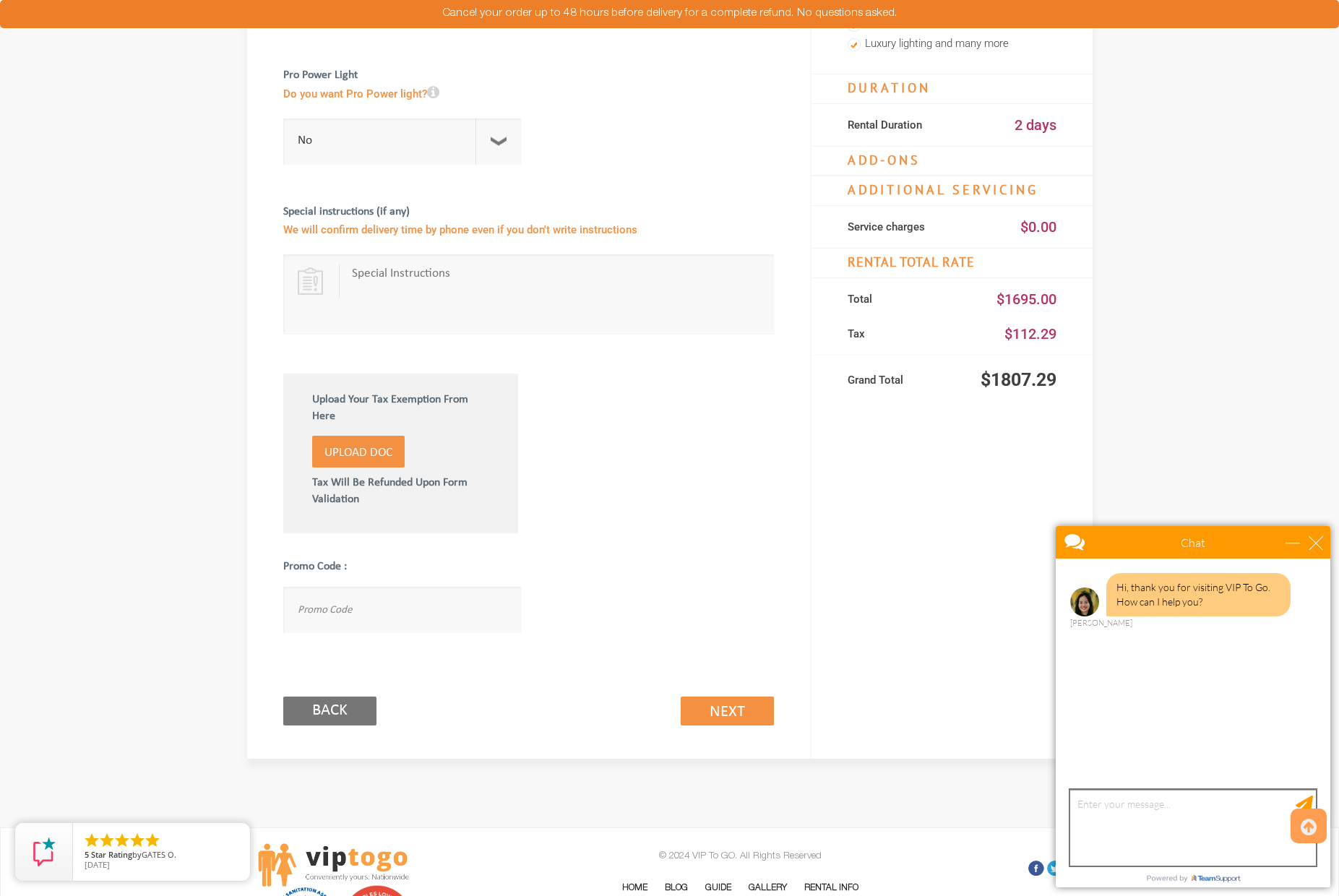
drag, startPoint x: 1072, startPoint y: 808, endPoint x: 1257, endPoint y: 869, distance: 194.8
click at [1091, 816] on textarea "type your message" at bounding box center [1193, 828] width 245 height 76
type textarea "hi I have the quote is the time when you say two days 10/03 ti 10/04 when would…"
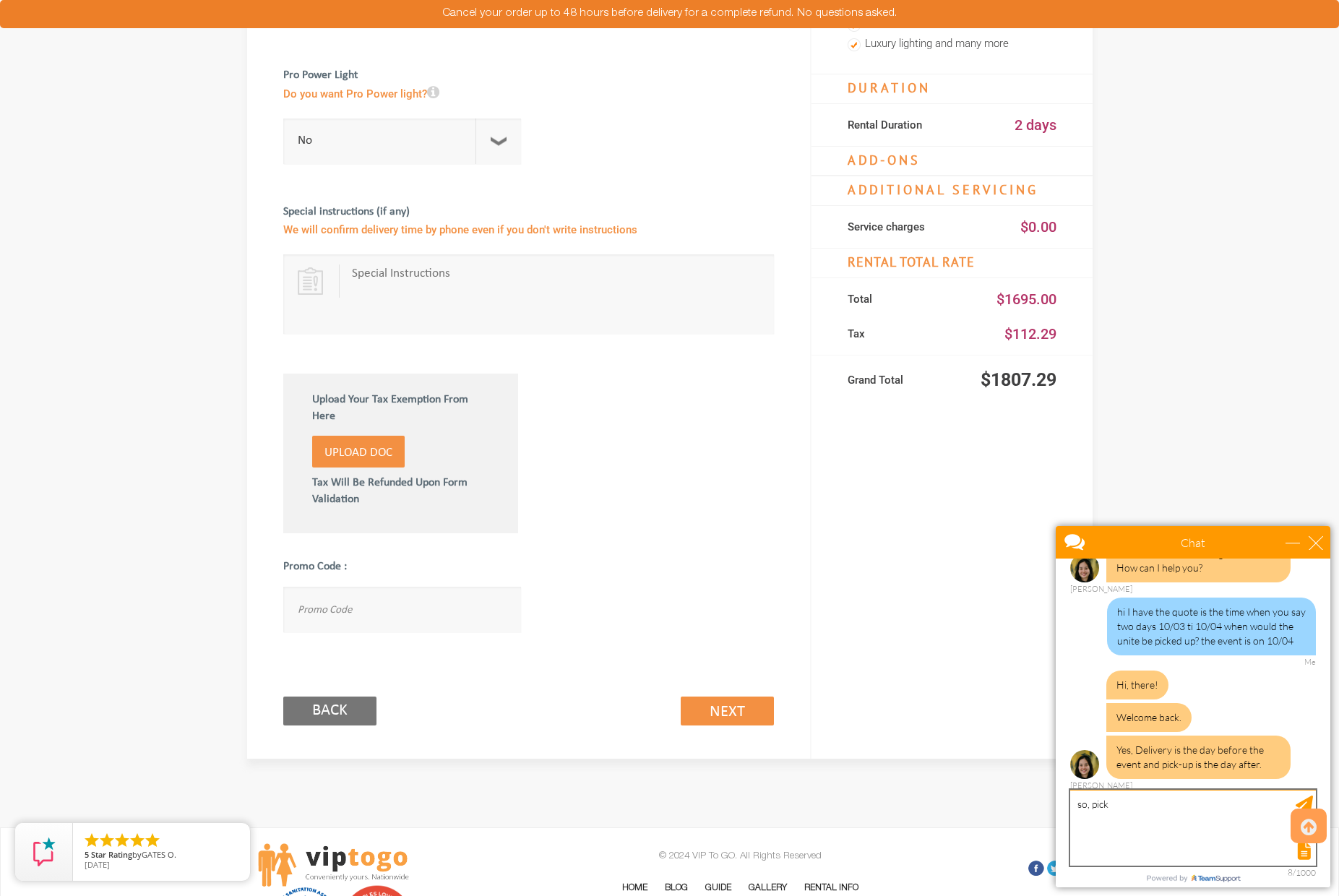
scroll to position [78, 0]
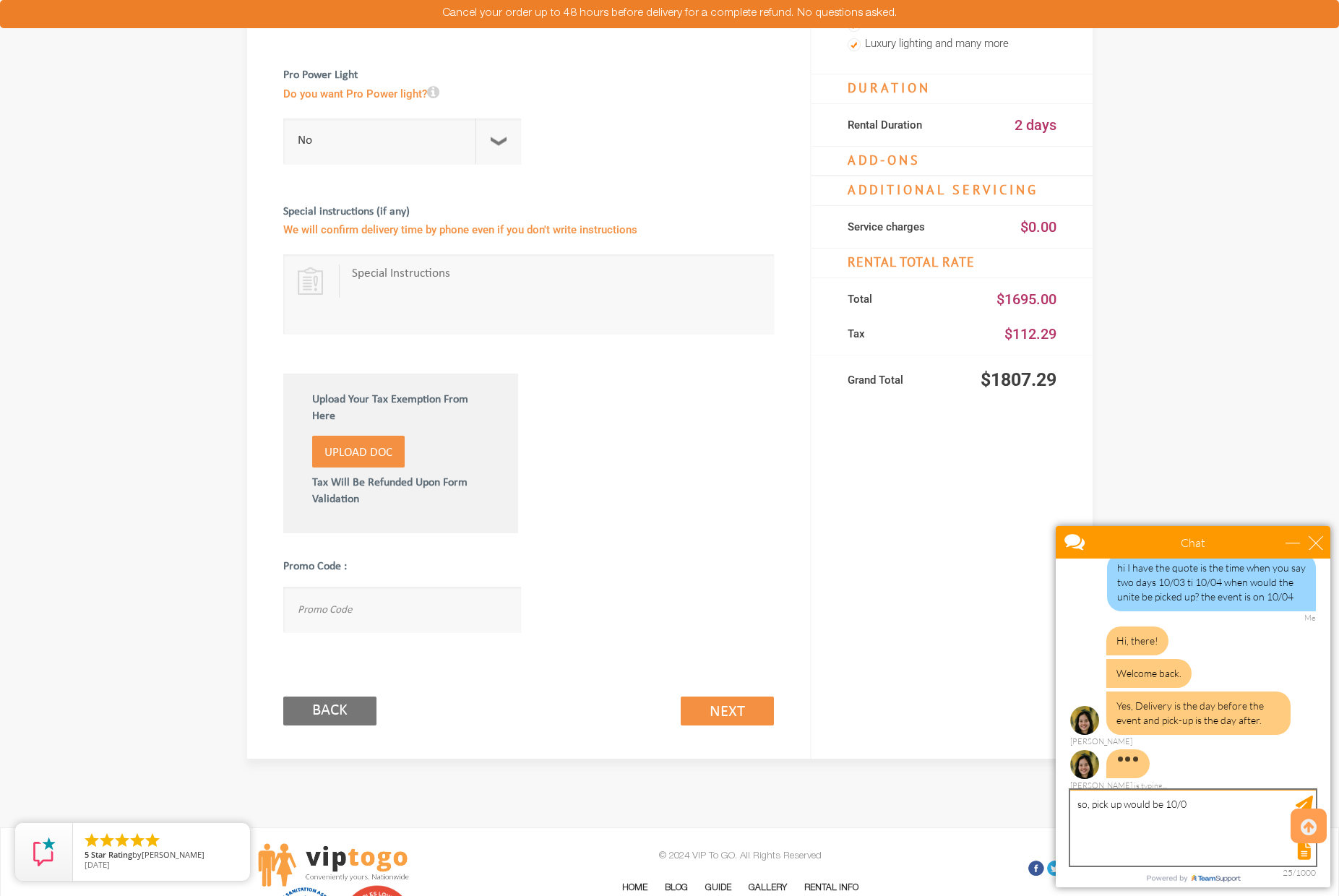
type textarea "so, pick up would be 10/05"
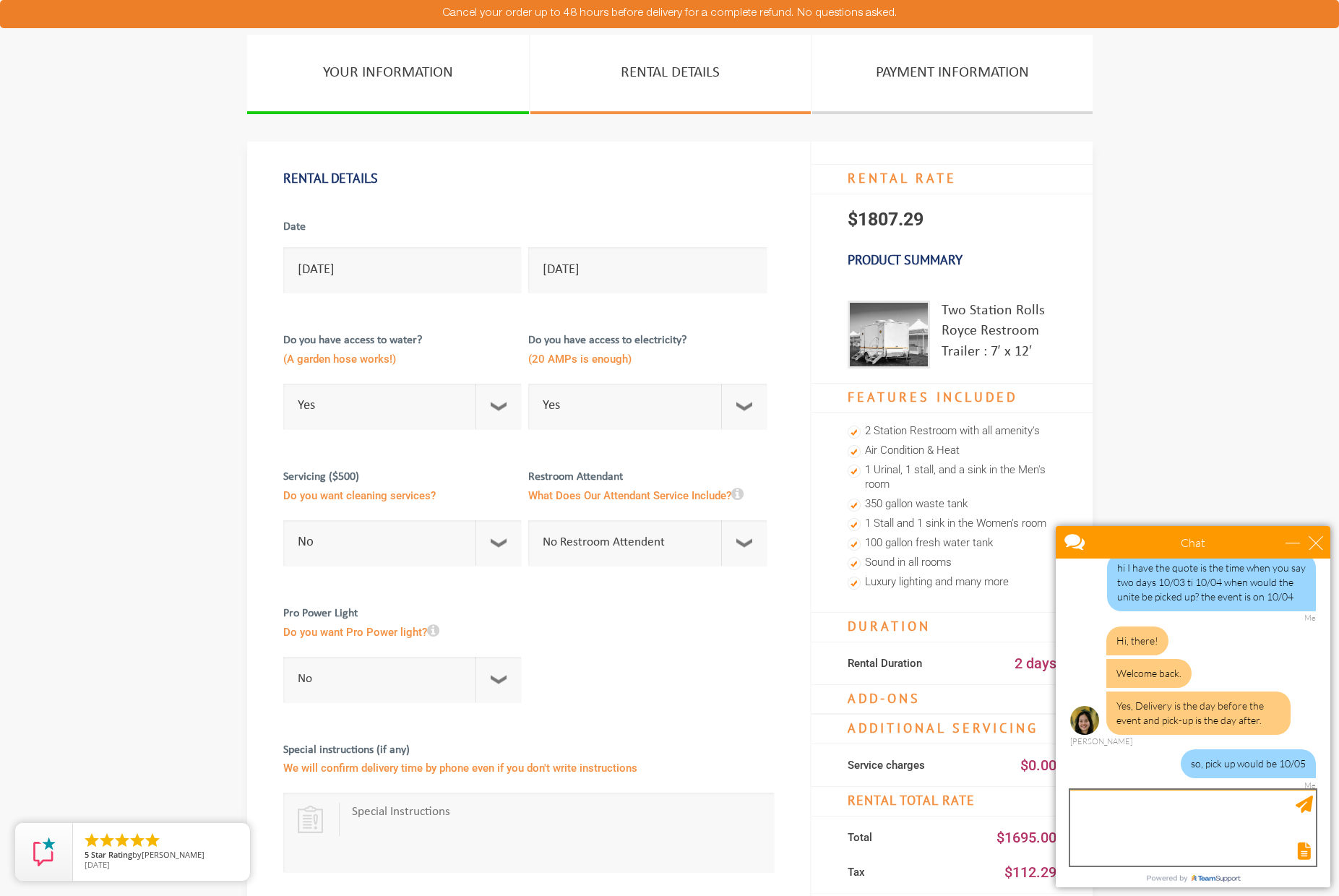
scroll to position [0, 0]
click at [887, 323] on img at bounding box center [888, 335] width 83 height 68
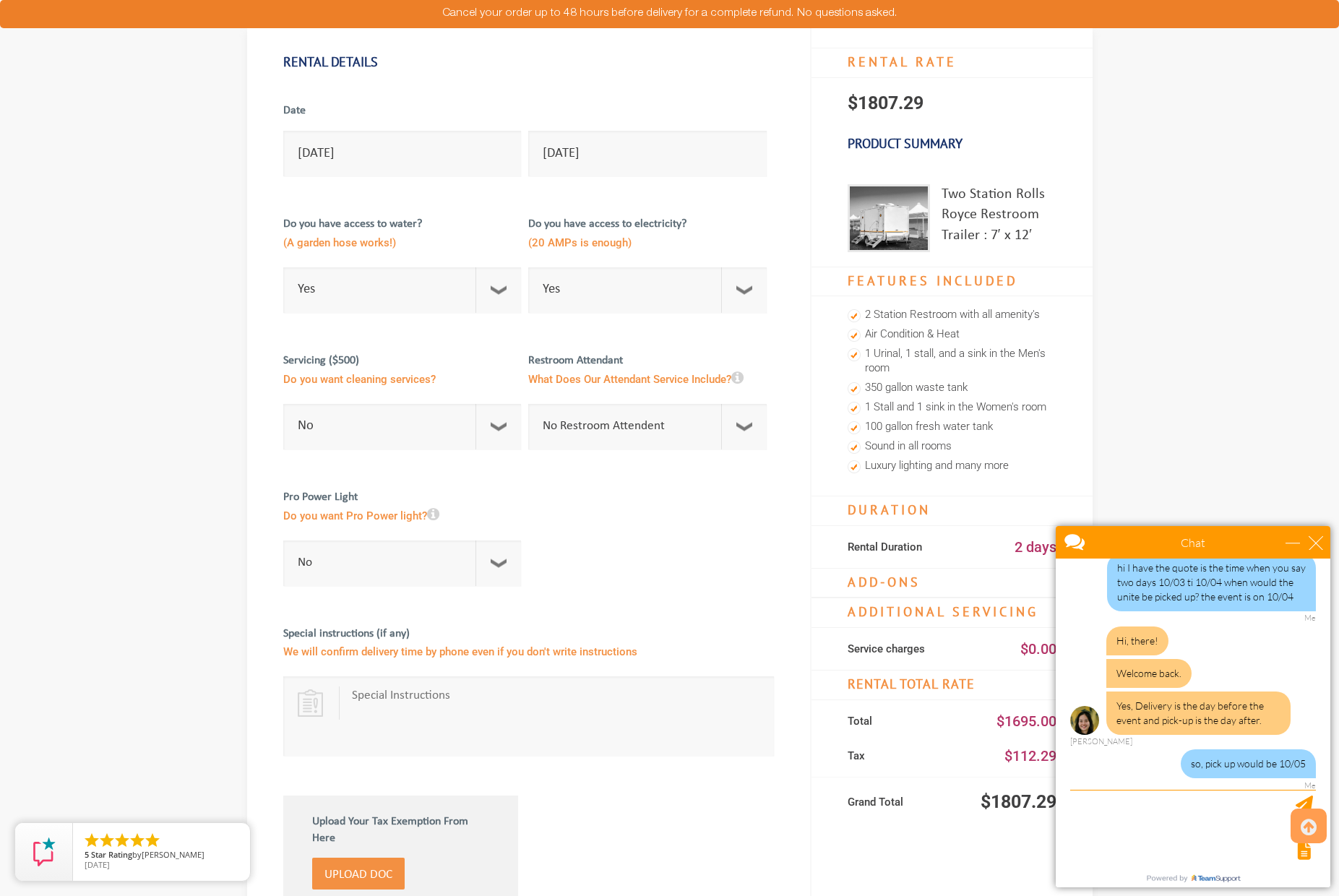
scroll to position [136, 0]
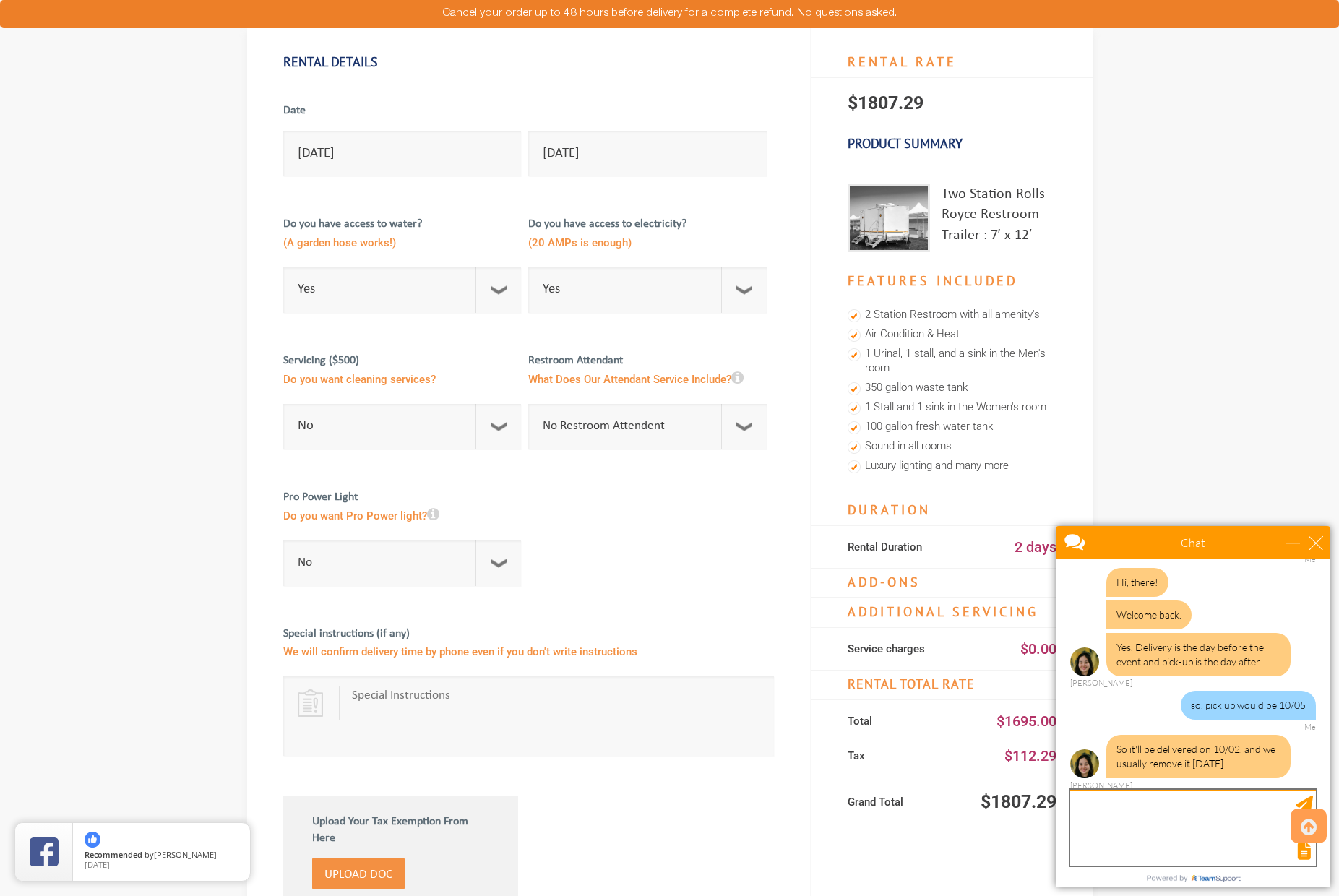
click at [1092, 809] on textarea "type your message" at bounding box center [1193, 828] width 245 height 76
type textarea "ok great"
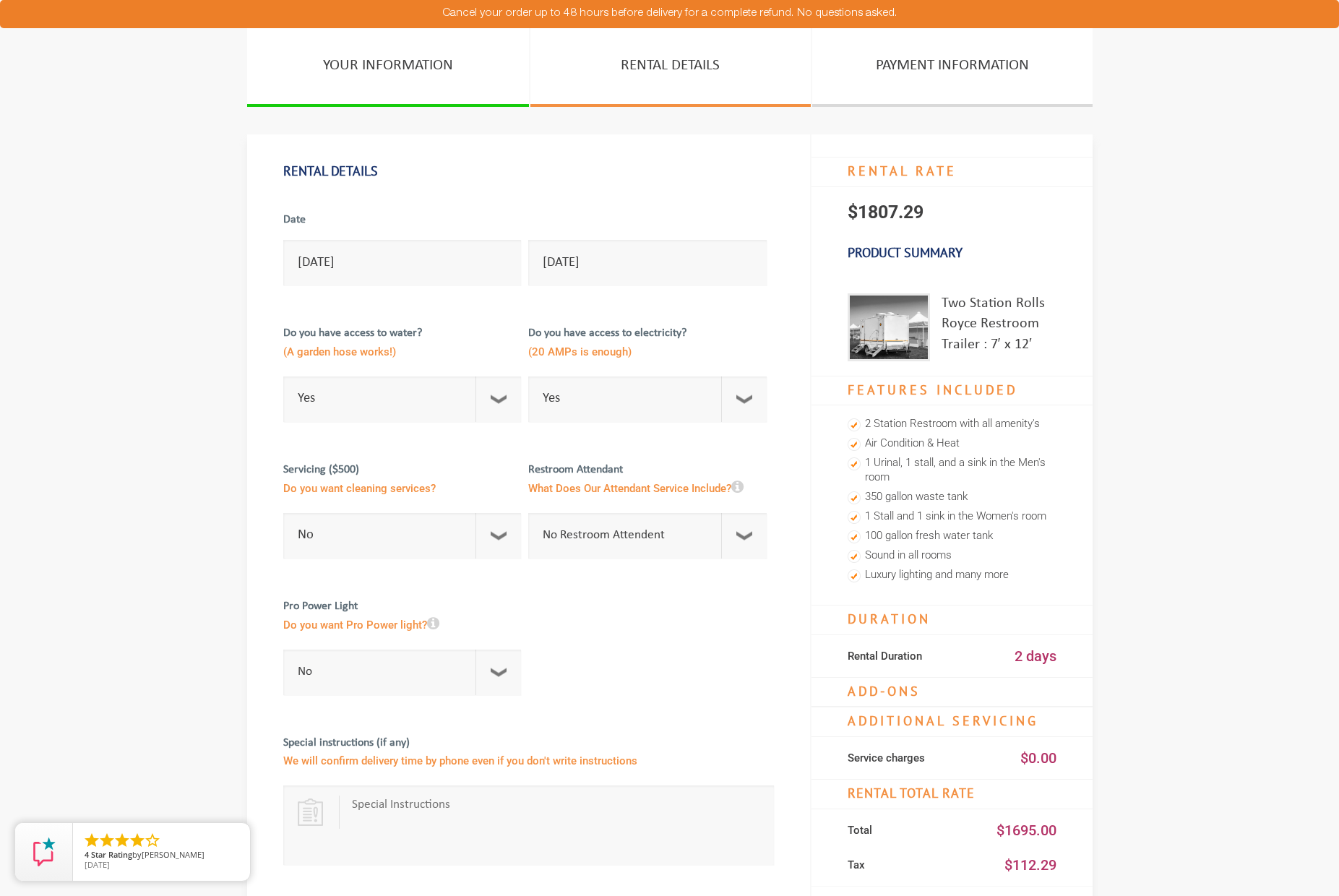
scroll to position [7, 0]
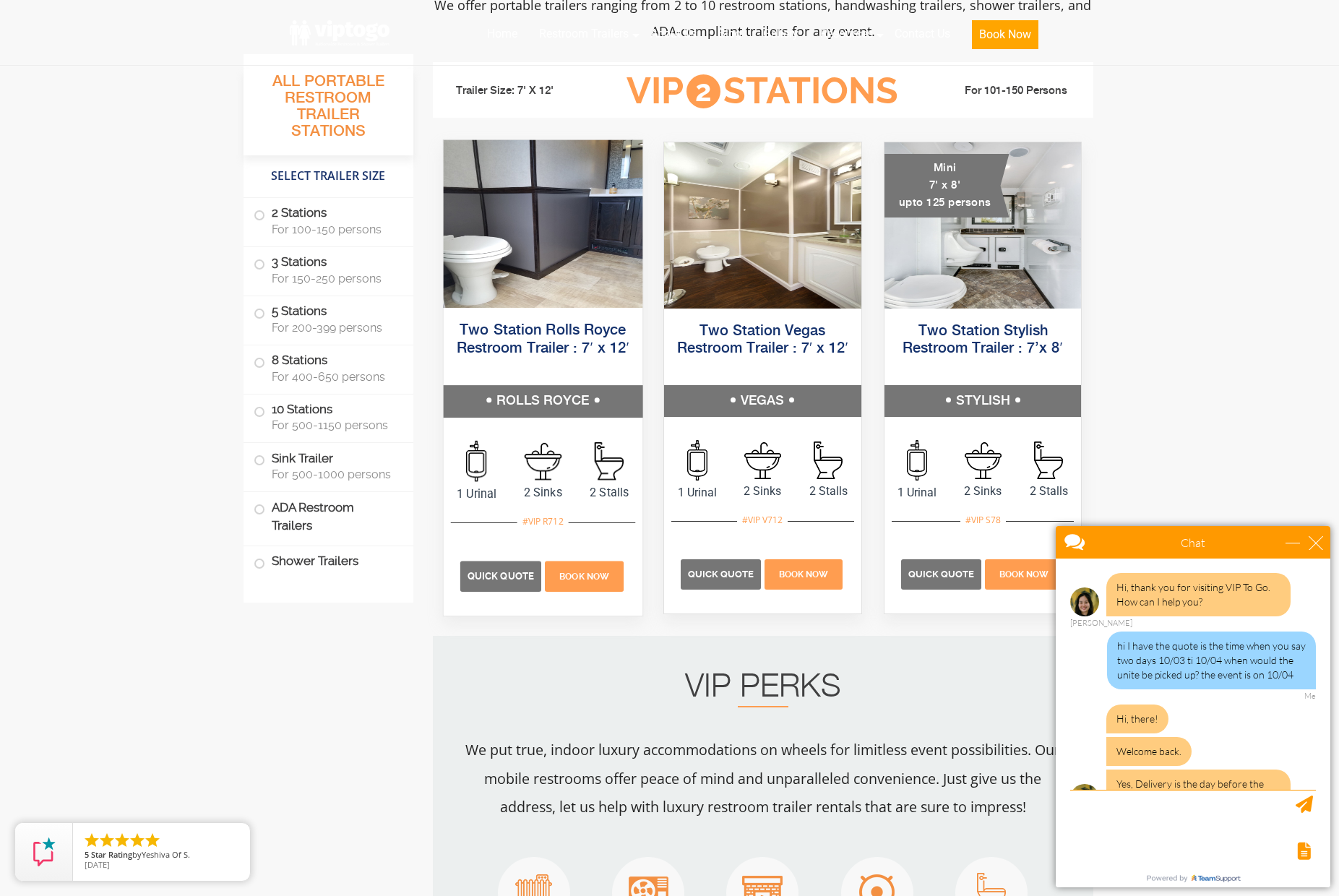
scroll to position [373, 0]
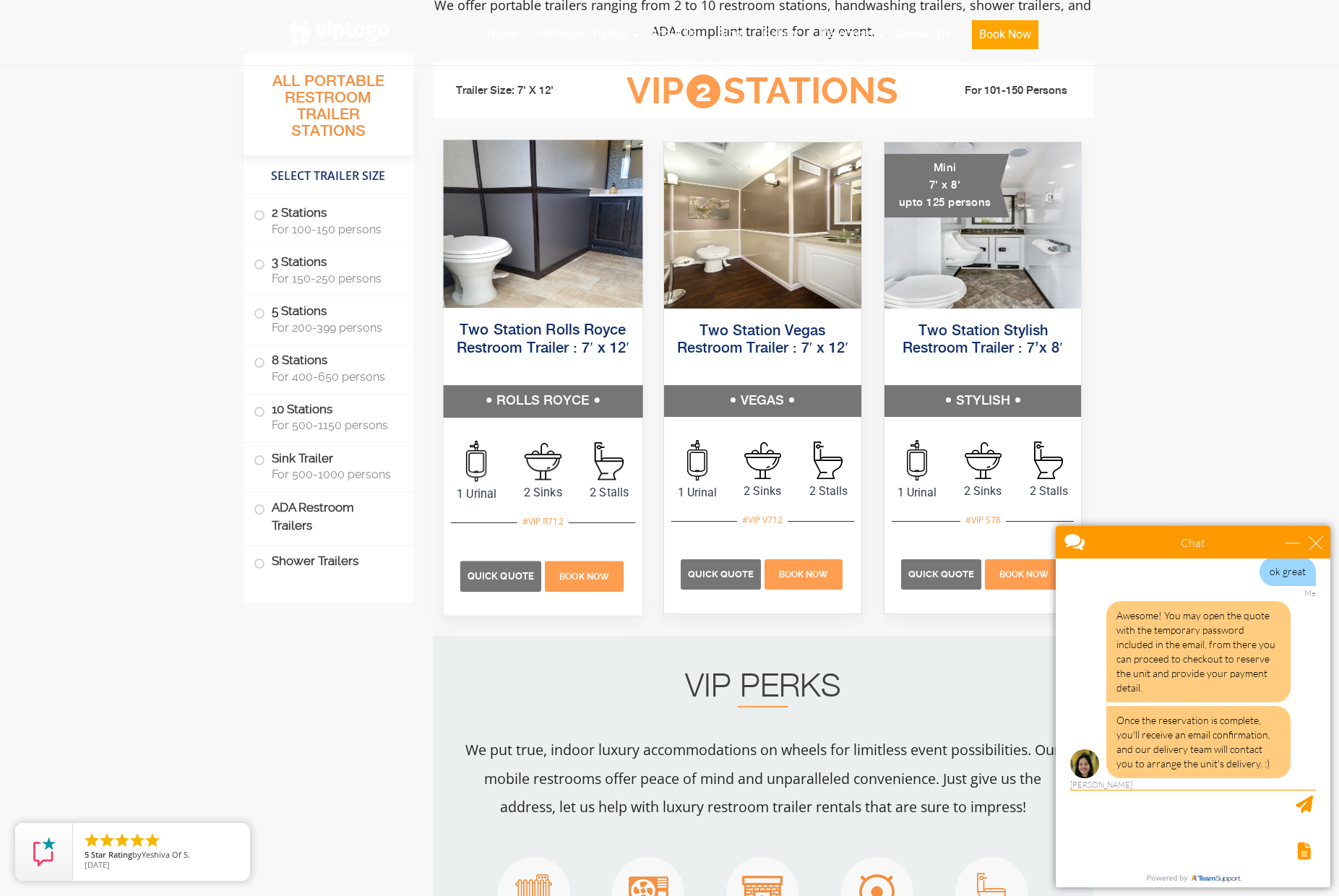
click at [505, 279] on img at bounding box center [542, 224] width 199 height 168
click at [506, 393] on h5 "ROLLS ROYCE" at bounding box center [542, 400] width 199 height 32
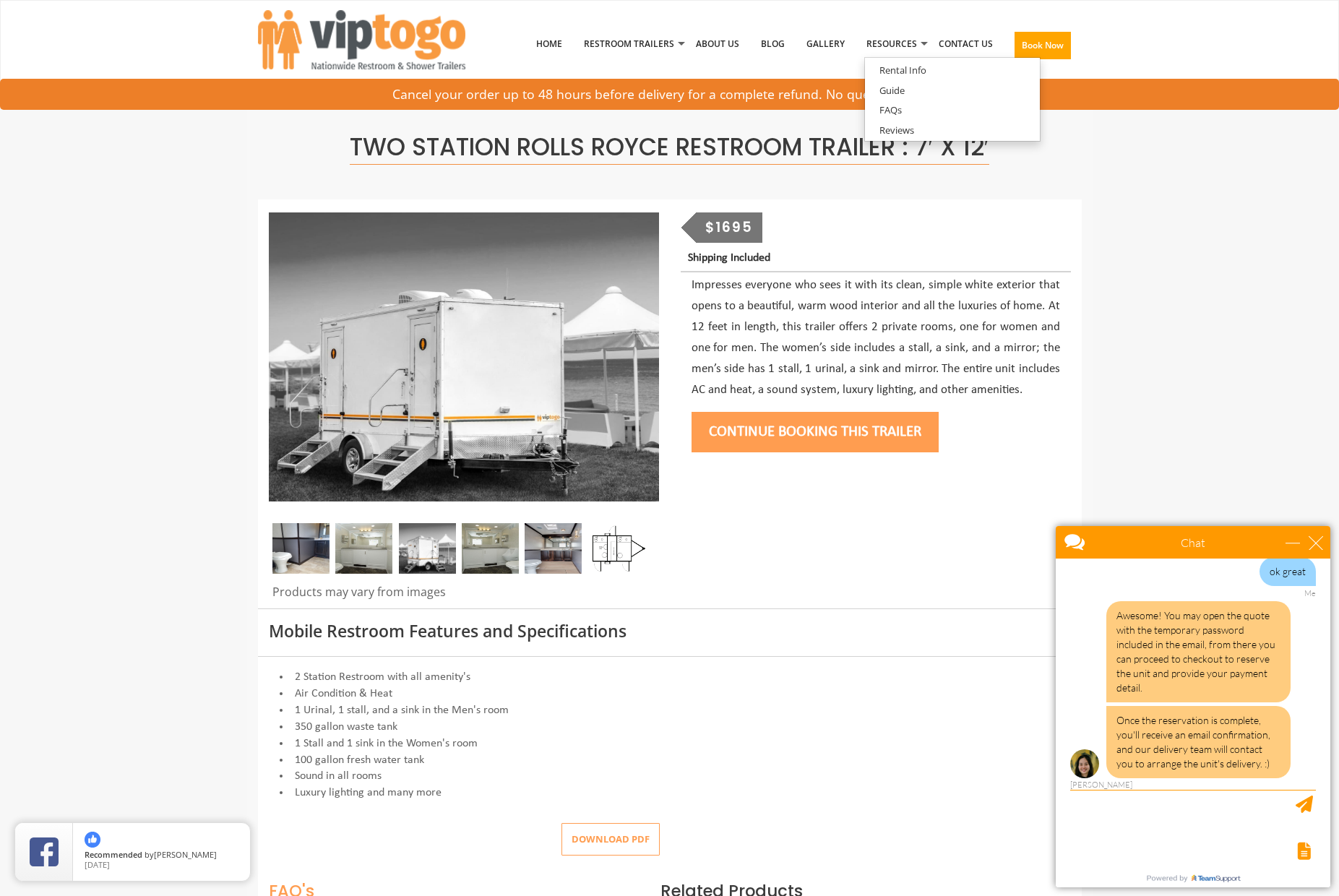
scroll to position [6, 0]
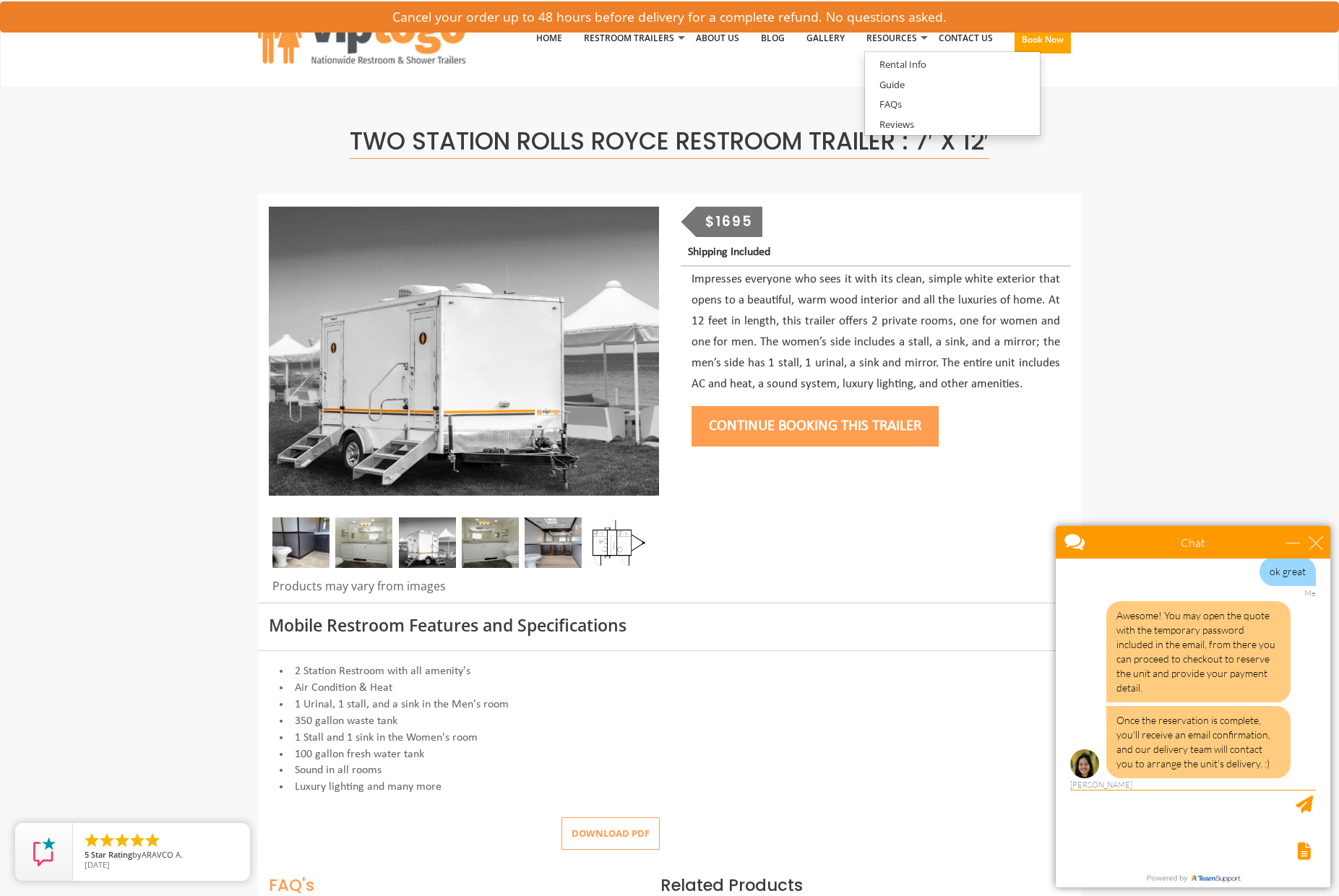
click at [367, 536] on img at bounding box center [363, 542] width 57 height 51
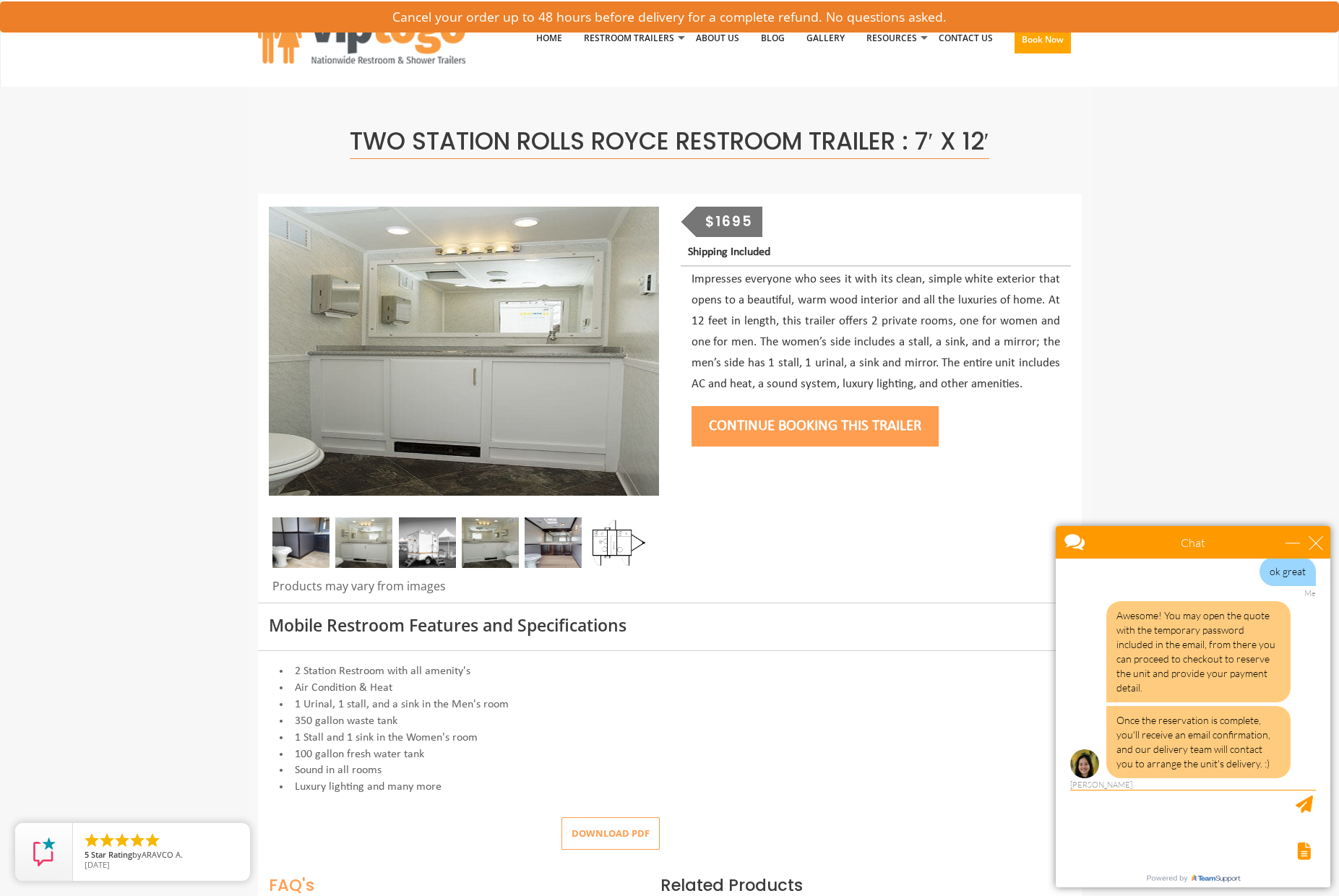
click at [504, 540] on img at bounding box center [490, 542] width 57 height 51
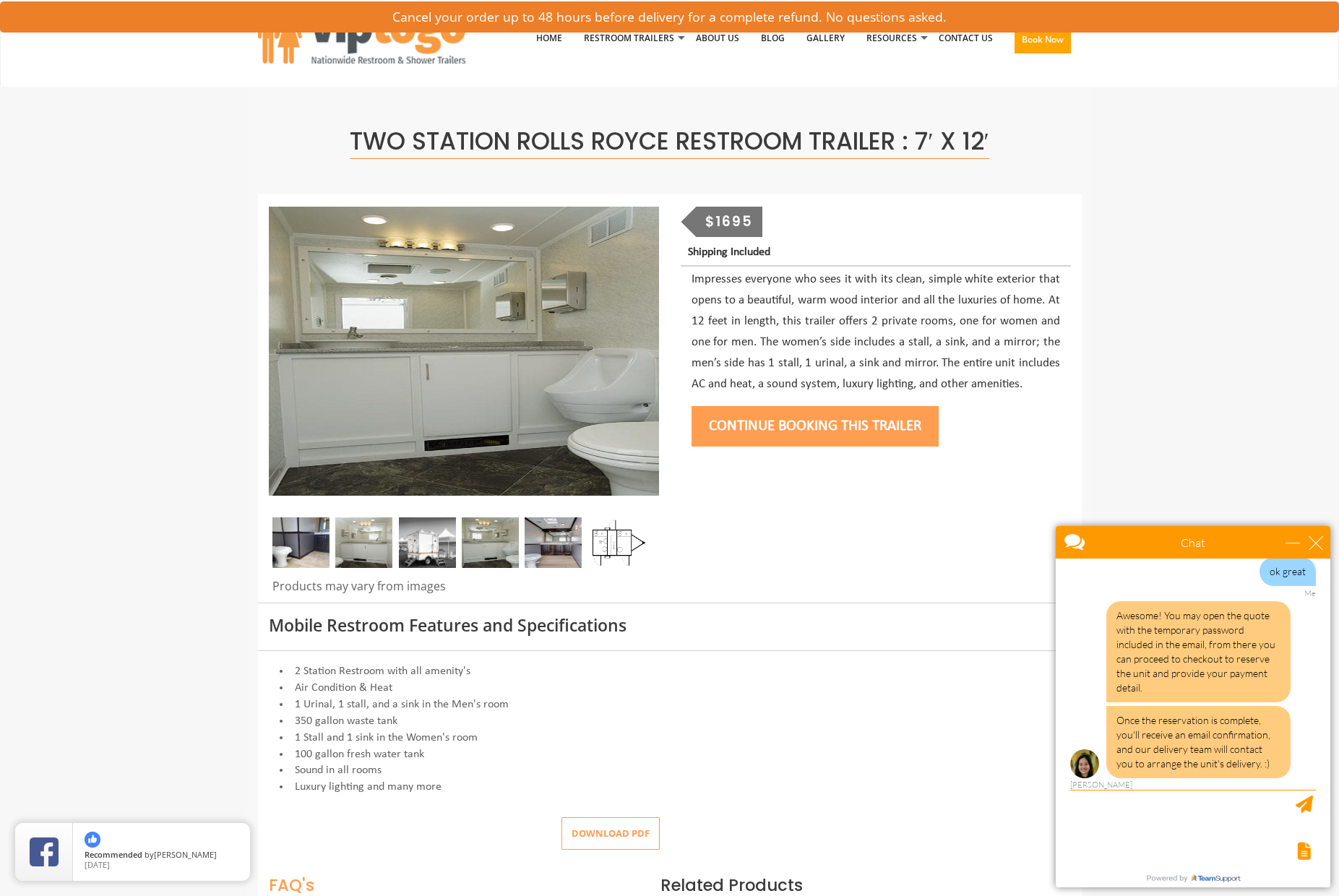
click at [610, 540] on img at bounding box center [616, 542] width 57 height 51
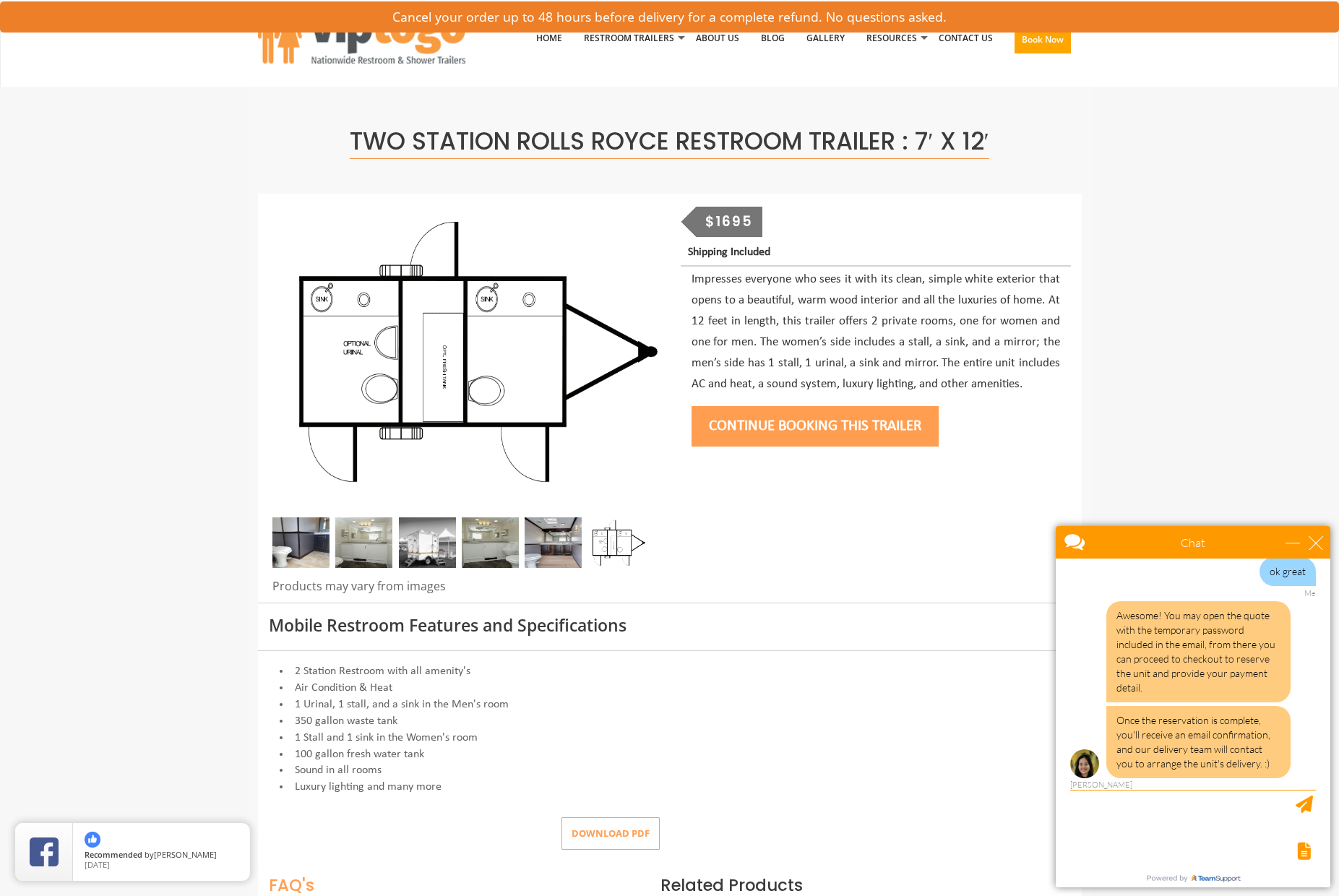
scroll to position [0, 0]
drag, startPoint x: 300, startPoint y: 538, endPoint x: 353, endPoint y: 544, distance: 53.3
click at [300, 538] on img at bounding box center [301, 542] width 57 height 51
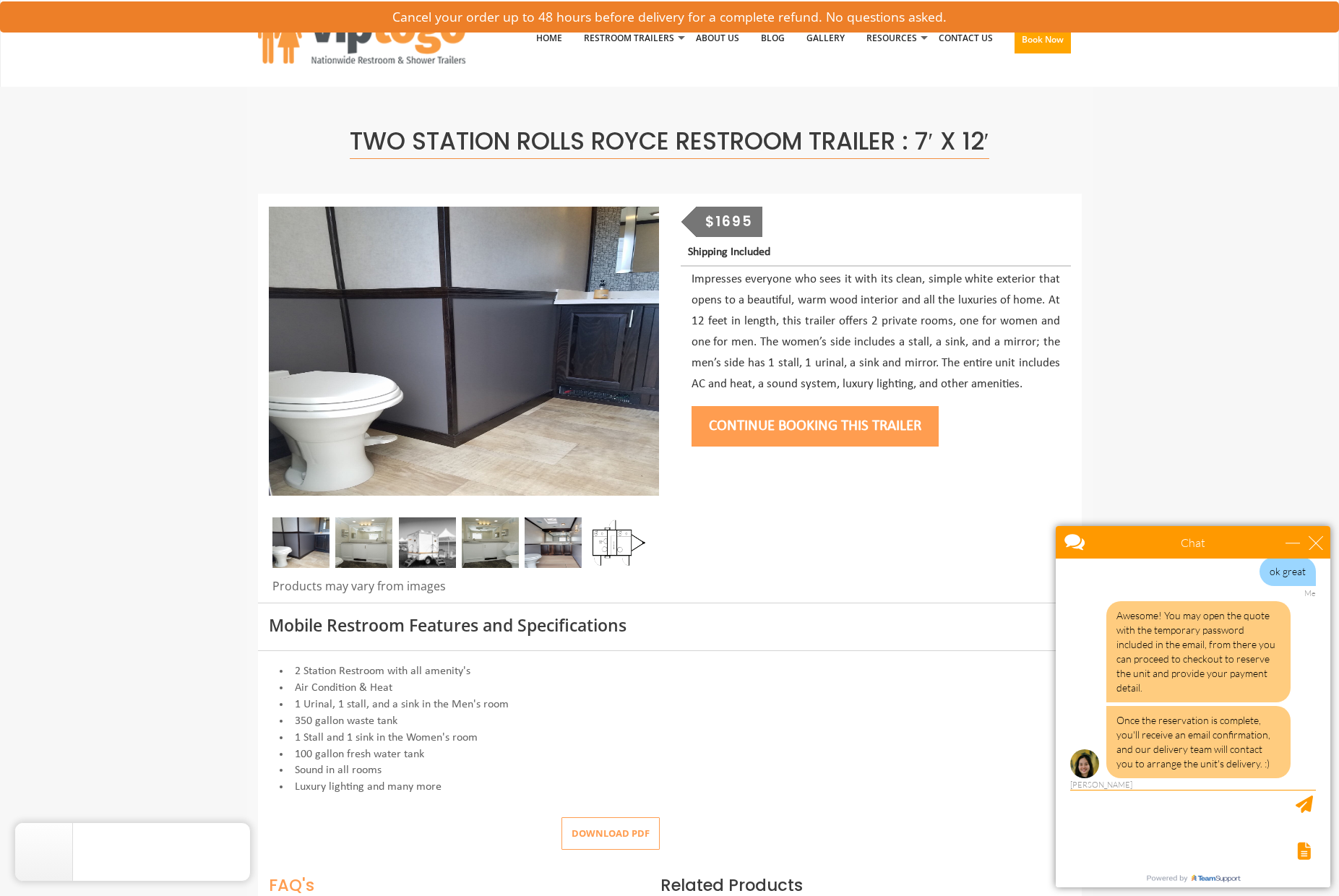
drag, startPoint x: 383, startPoint y: 542, endPoint x: 410, endPoint y: 546, distance: 27.3
click at [383, 543] on img at bounding box center [363, 542] width 57 height 51
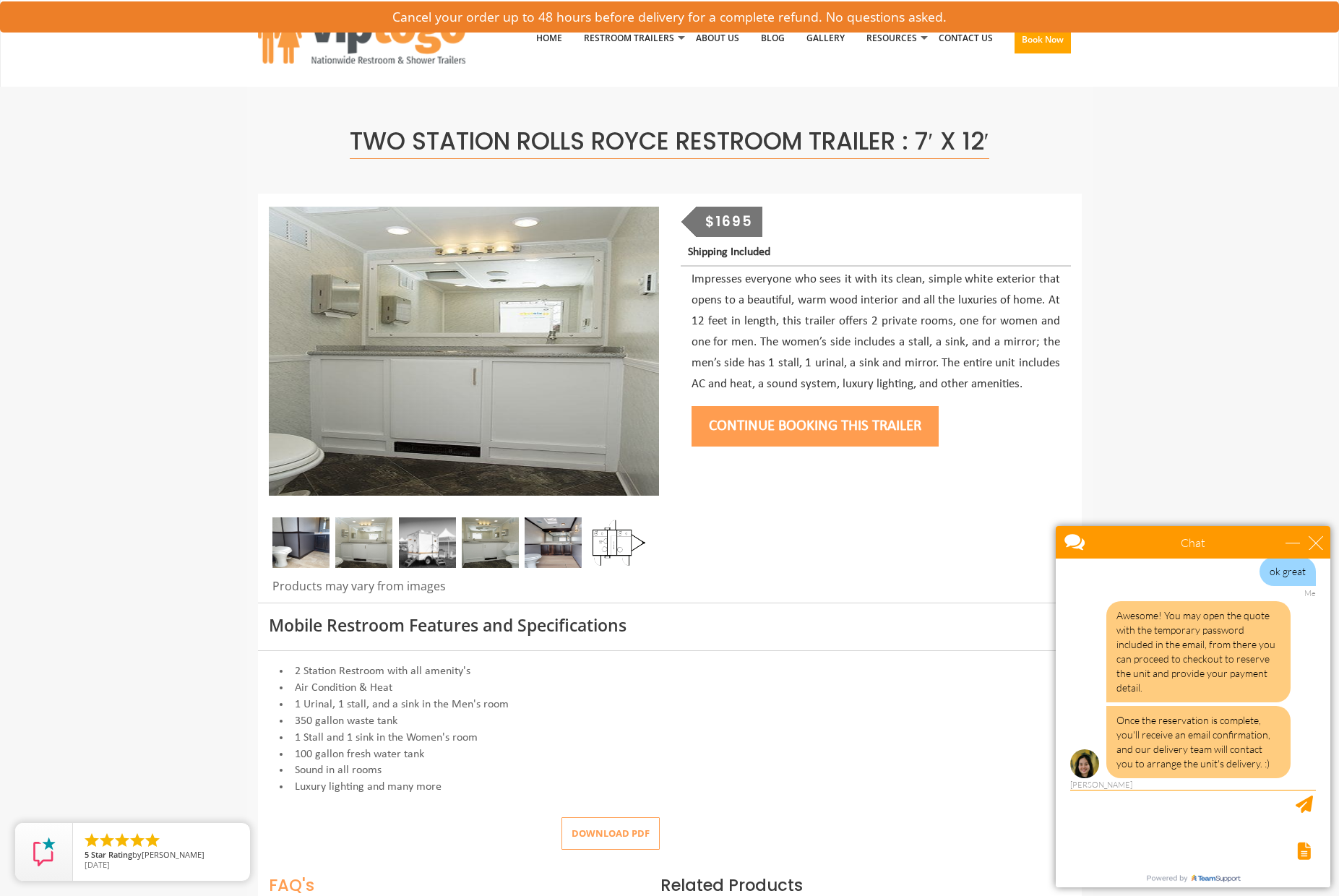
click at [446, 548] on img at bounding box center [427, 542] width 57 height 51
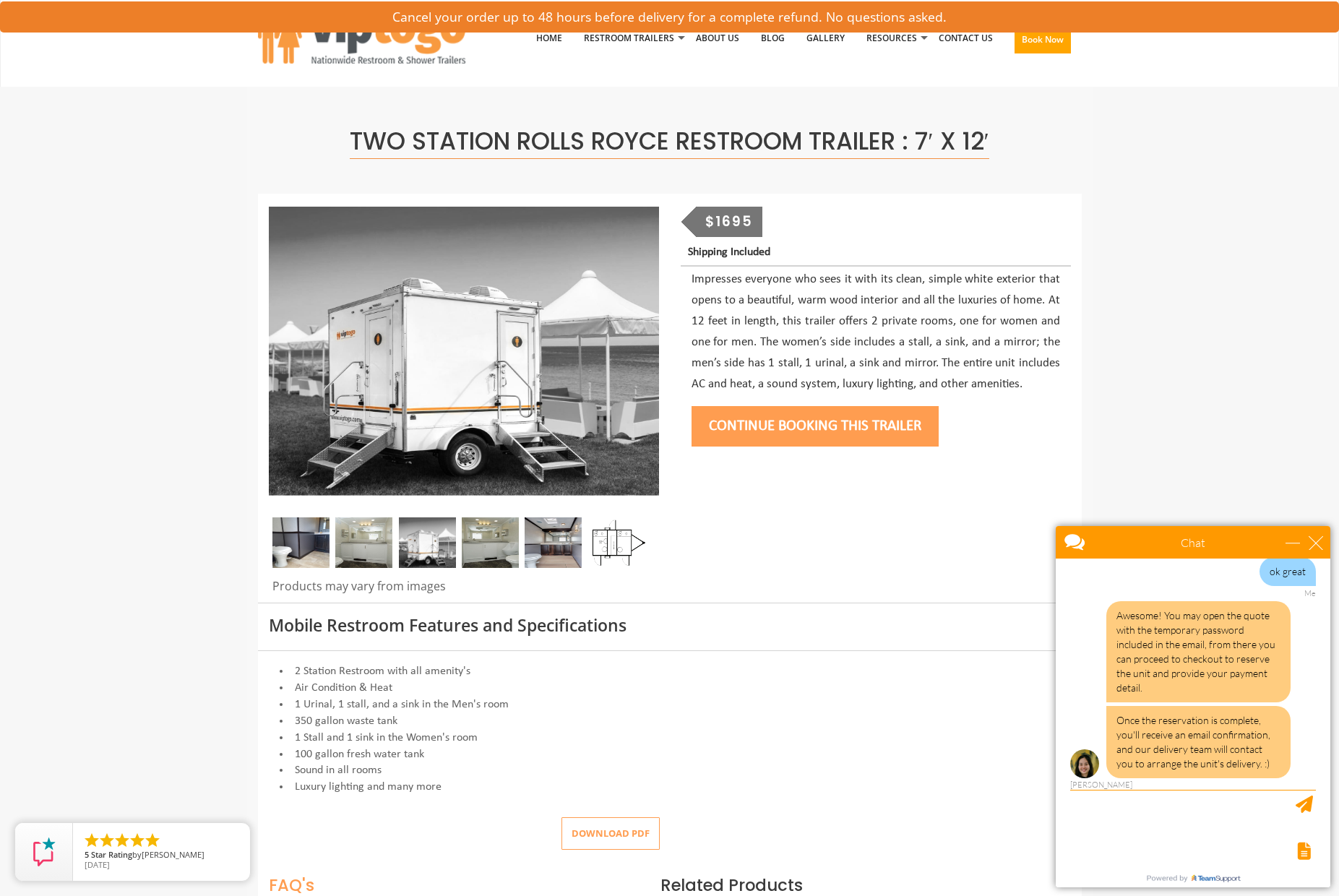
click at [496, 539] on img at bounding box center [490, 542] width 57 height 51
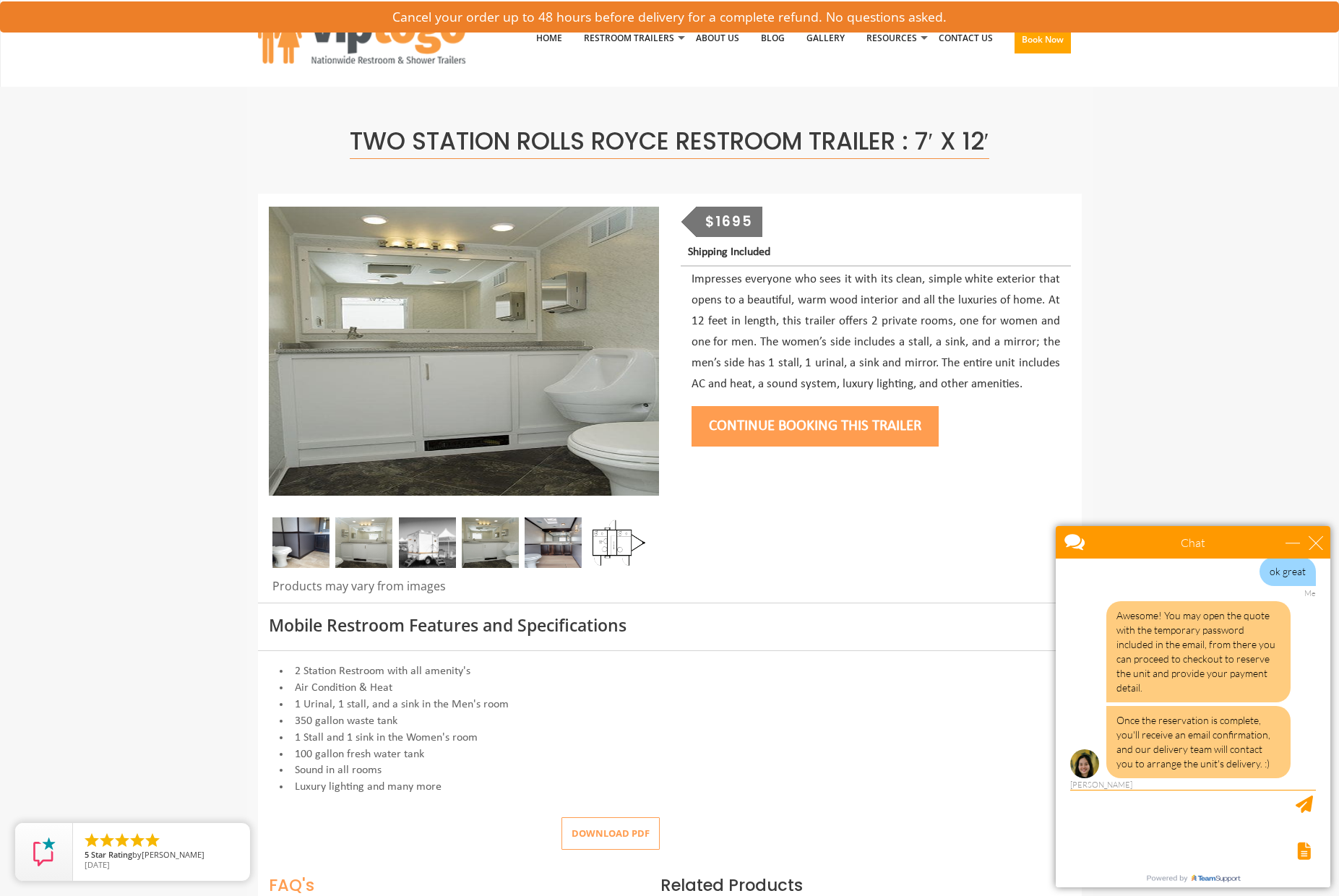
click at [559, 543] on img at bounding box center [553, 542] width 57 height 51
